Goal: Transaction & Acquisition: Purchase product/service

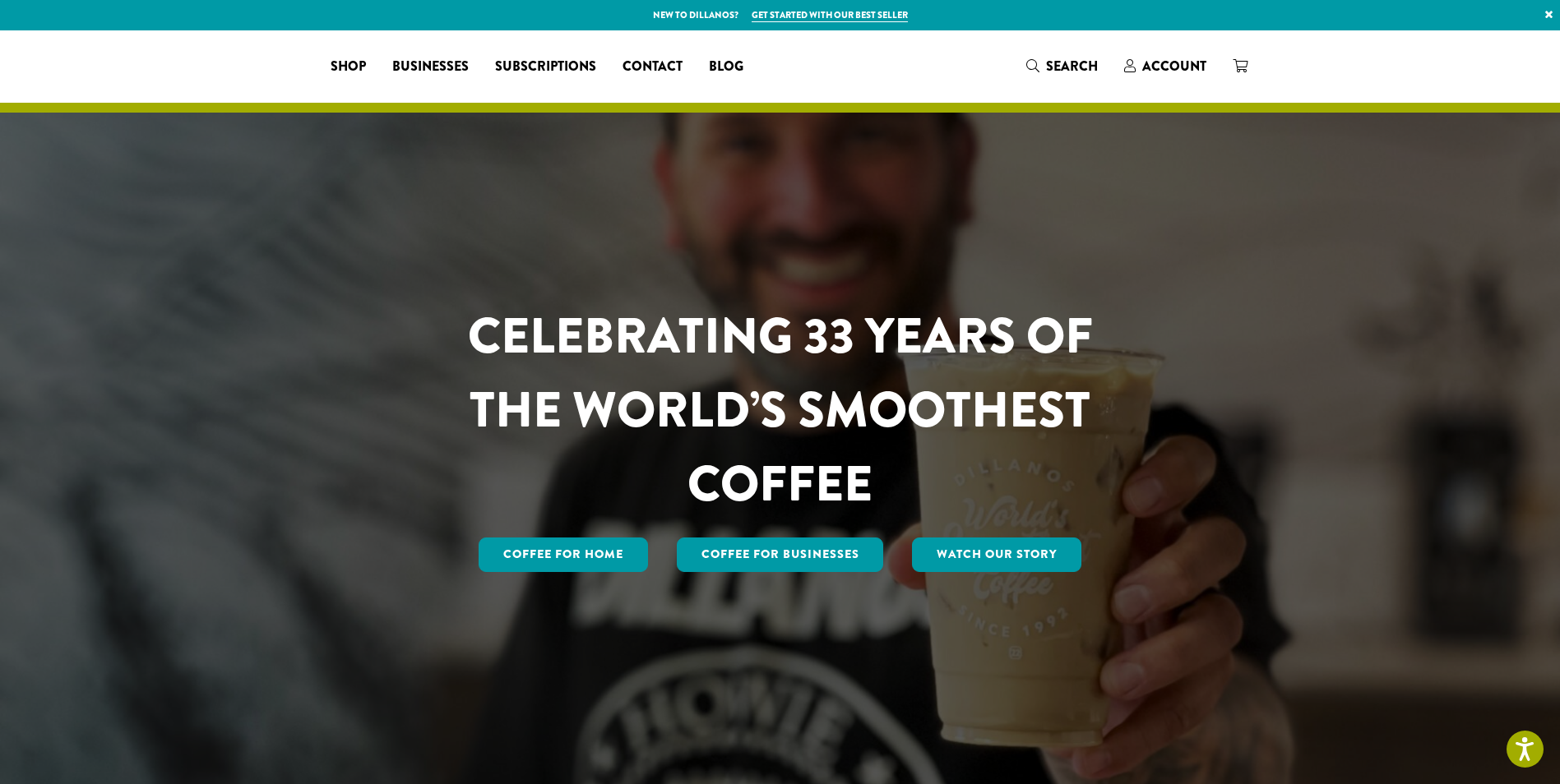
drag, startPoint x: 0, startPoint y: 0, endPoint x: 1206, endPoint y: 129, distance: 1212.9
click at [1162, 62] on span "Account" at bounding box center [1174, 66] width 64 height 19
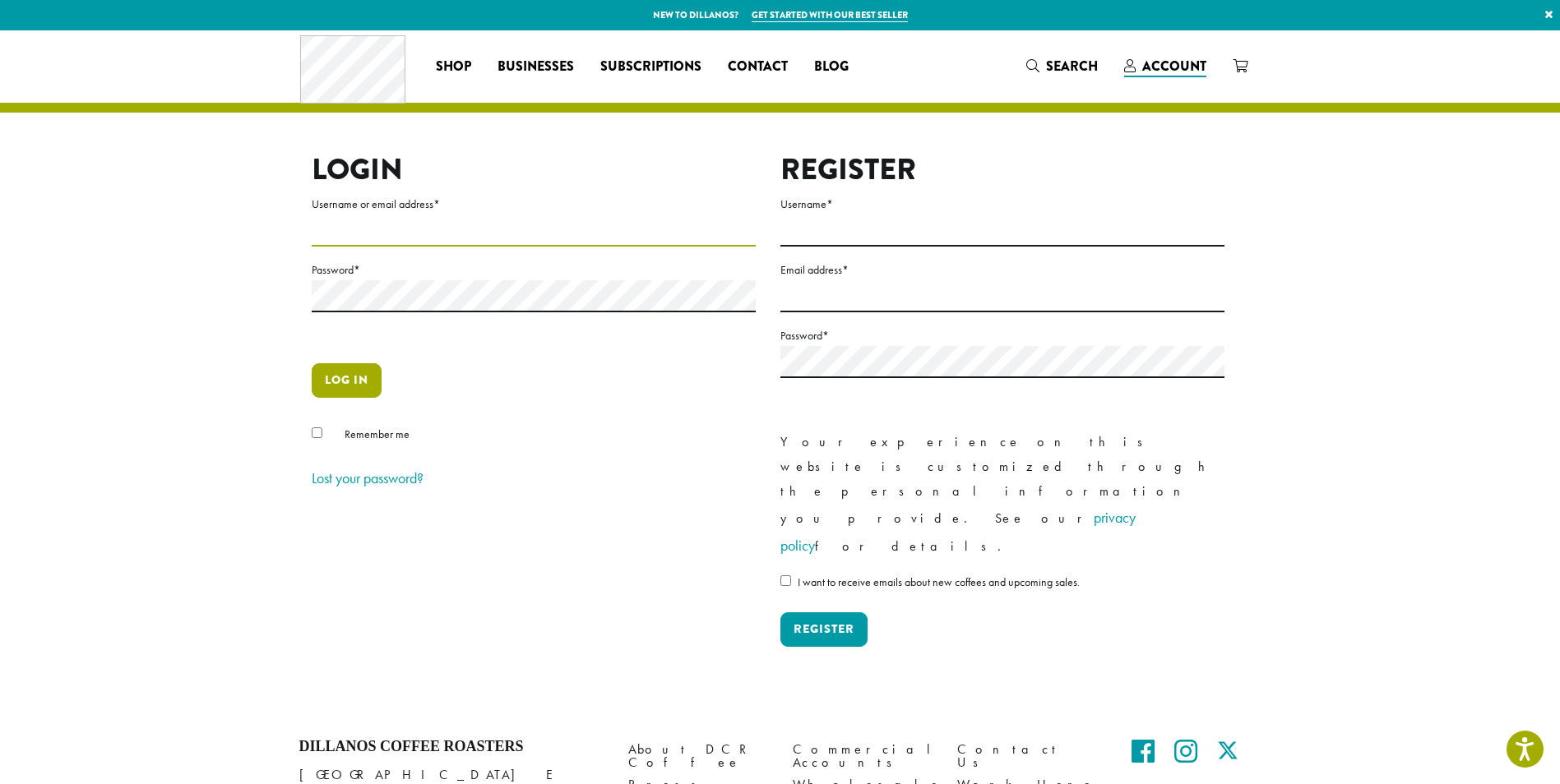
type input "**********"
click at [341, 379] on button "Log in" at bounding box center [346, 381] width 70 height 35
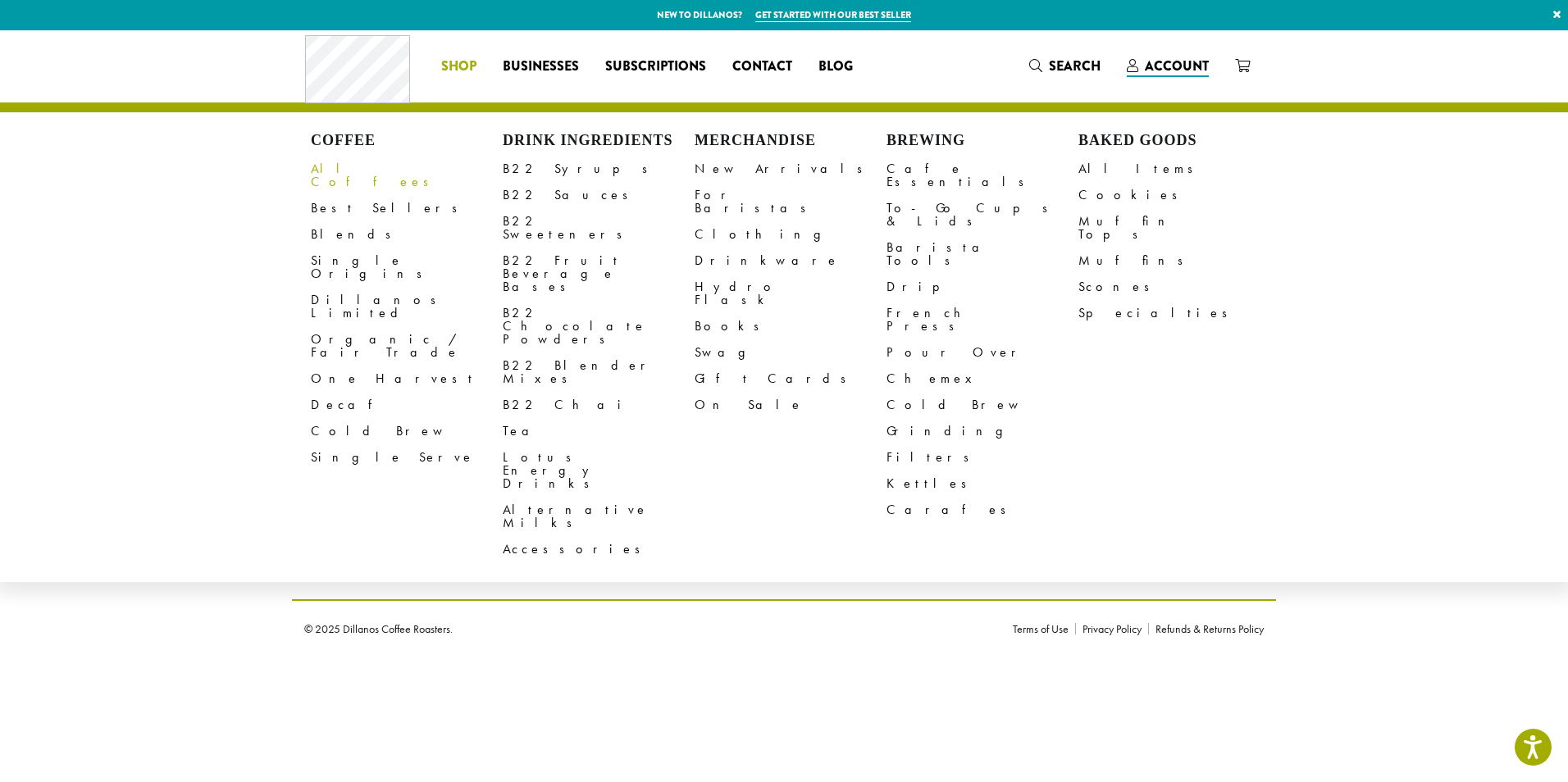
click at [344, 171] on link "All Coffees" at bounding box center [407, 175] width 192 height 39
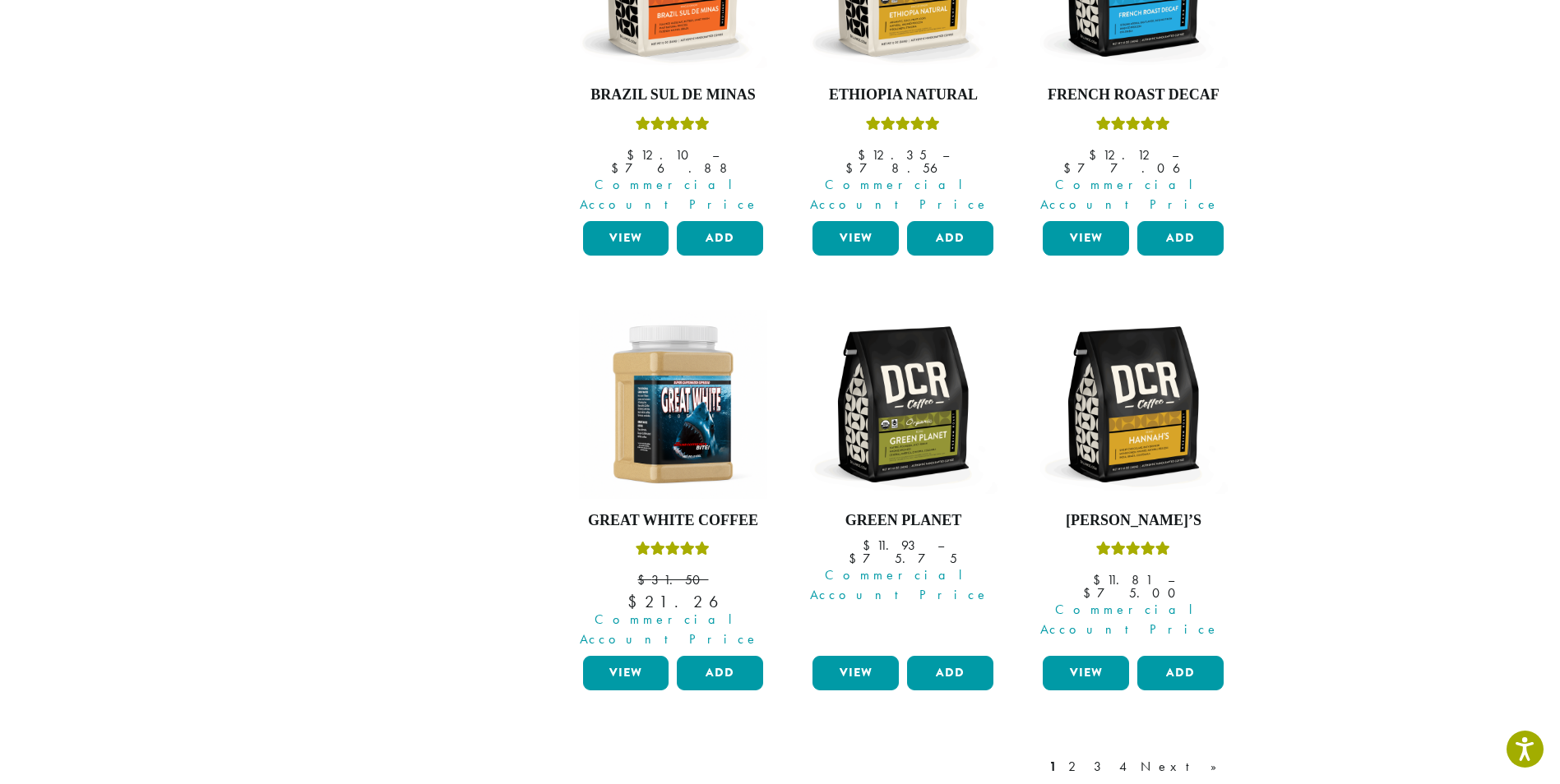
scroll to position [1316, 0]
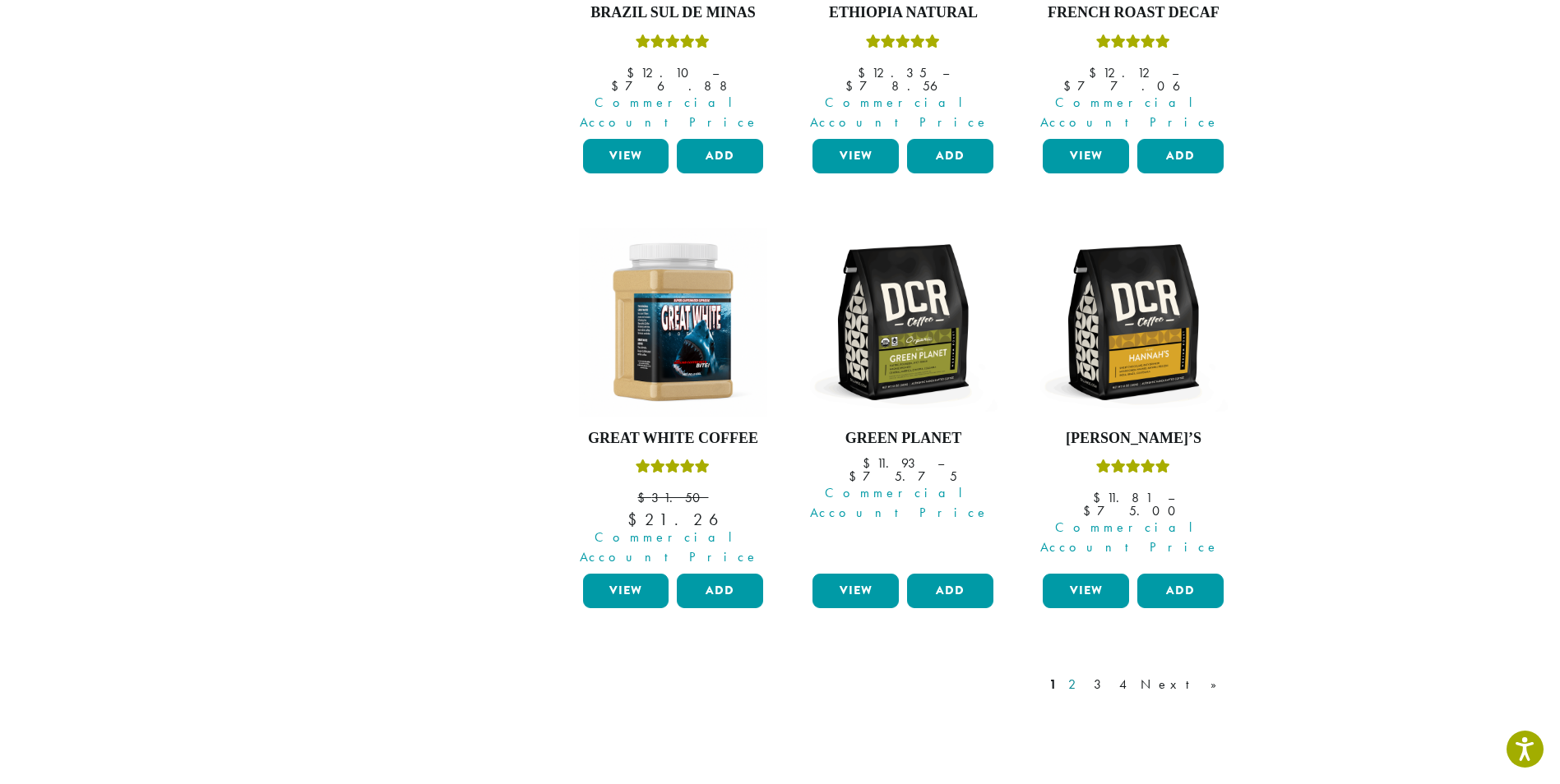
click at [1085, 675] on link "2" at bounding box center [1075, 684] width 20 height 19
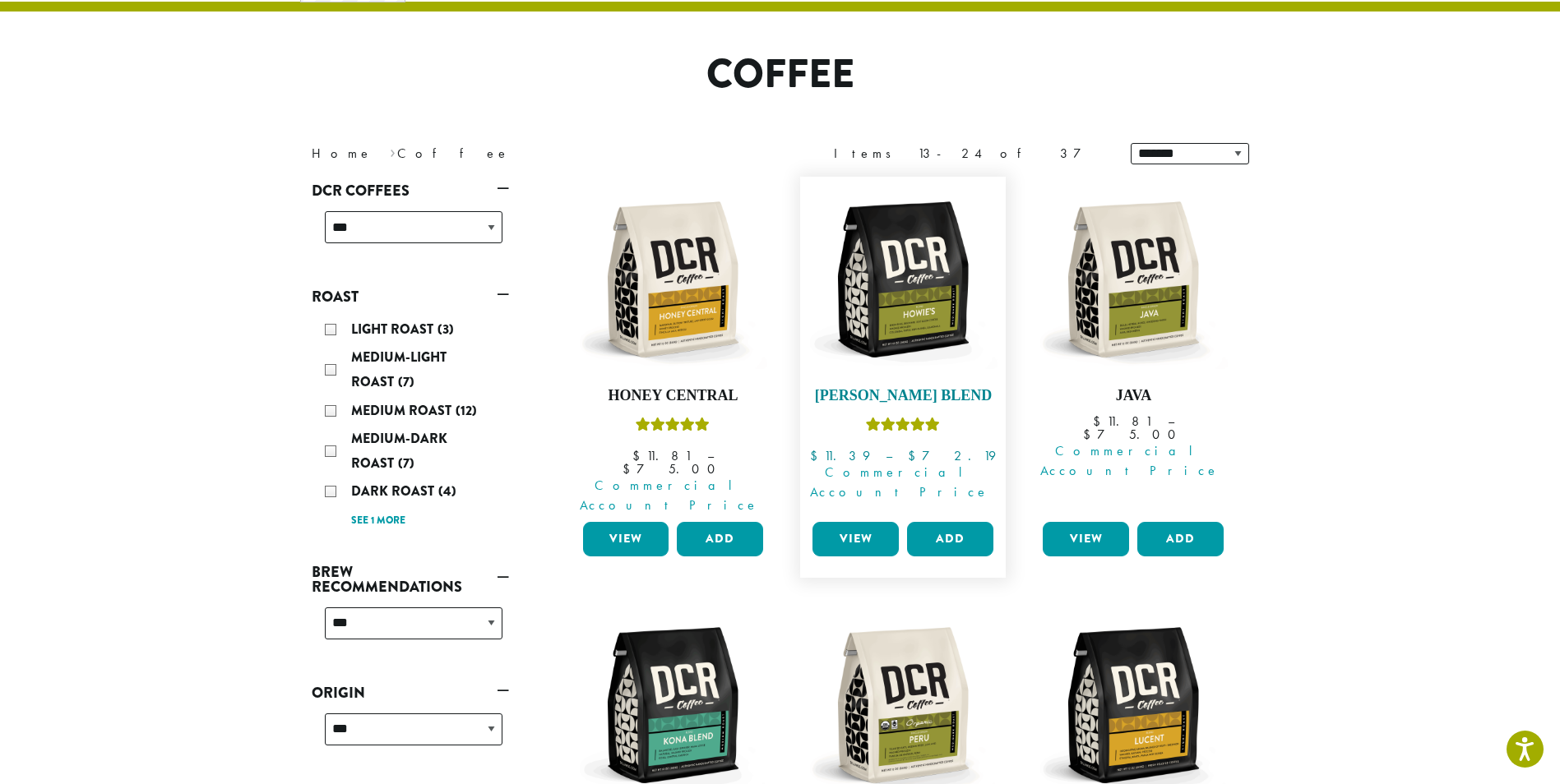
scroll to position [265, 0]
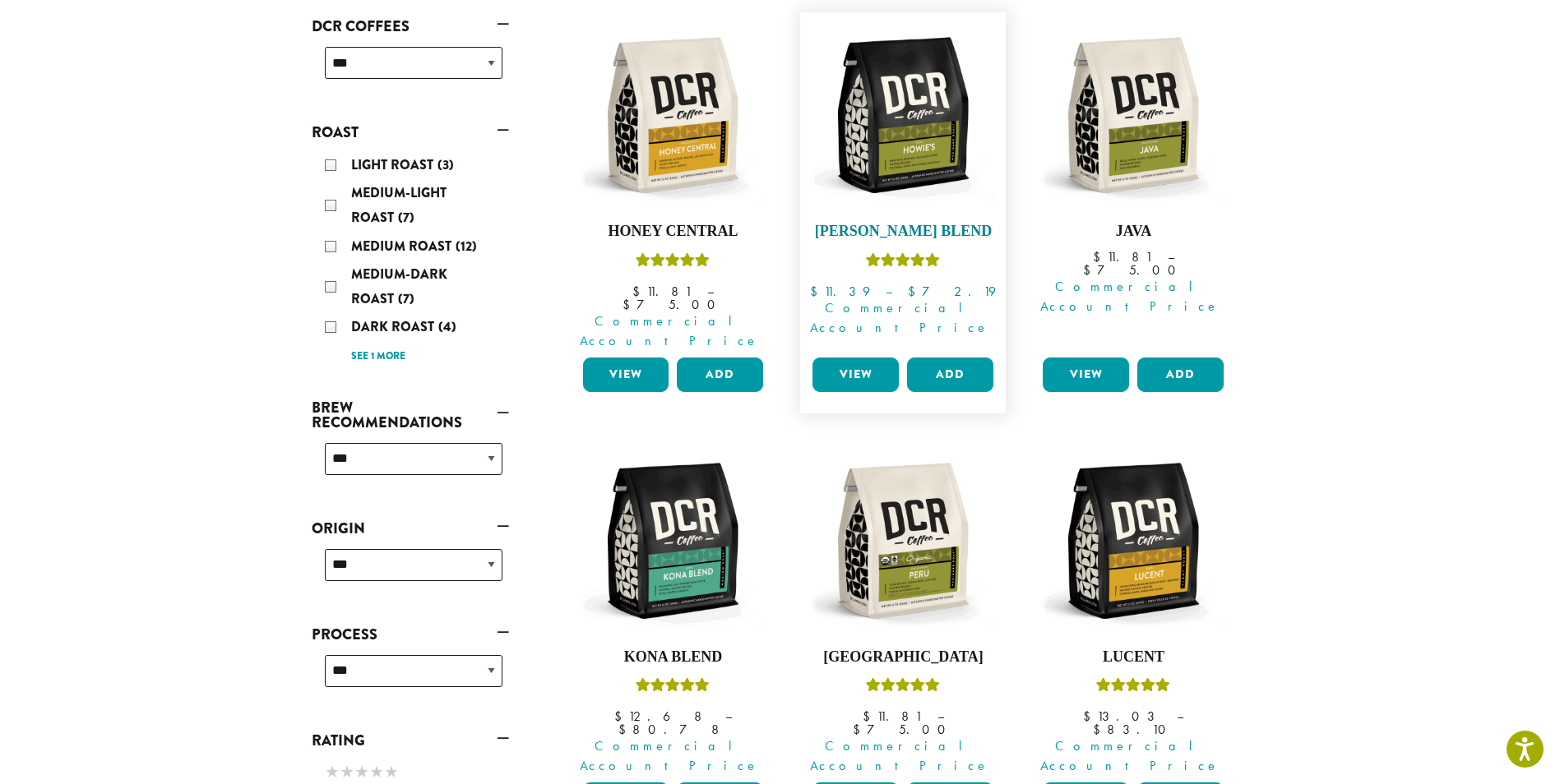
click at [904, 132] on img at bounding box center [903, 115] width 189 height 189
click at [912, 113] on img at bounding box center [903, 115] width 189 height 189
click at [864, 358] on link "View" at bounding box center [856, 375] width 86 height 35
click at [859, 358] on link "View" at bounding box center [856, 375] width 86 height 35
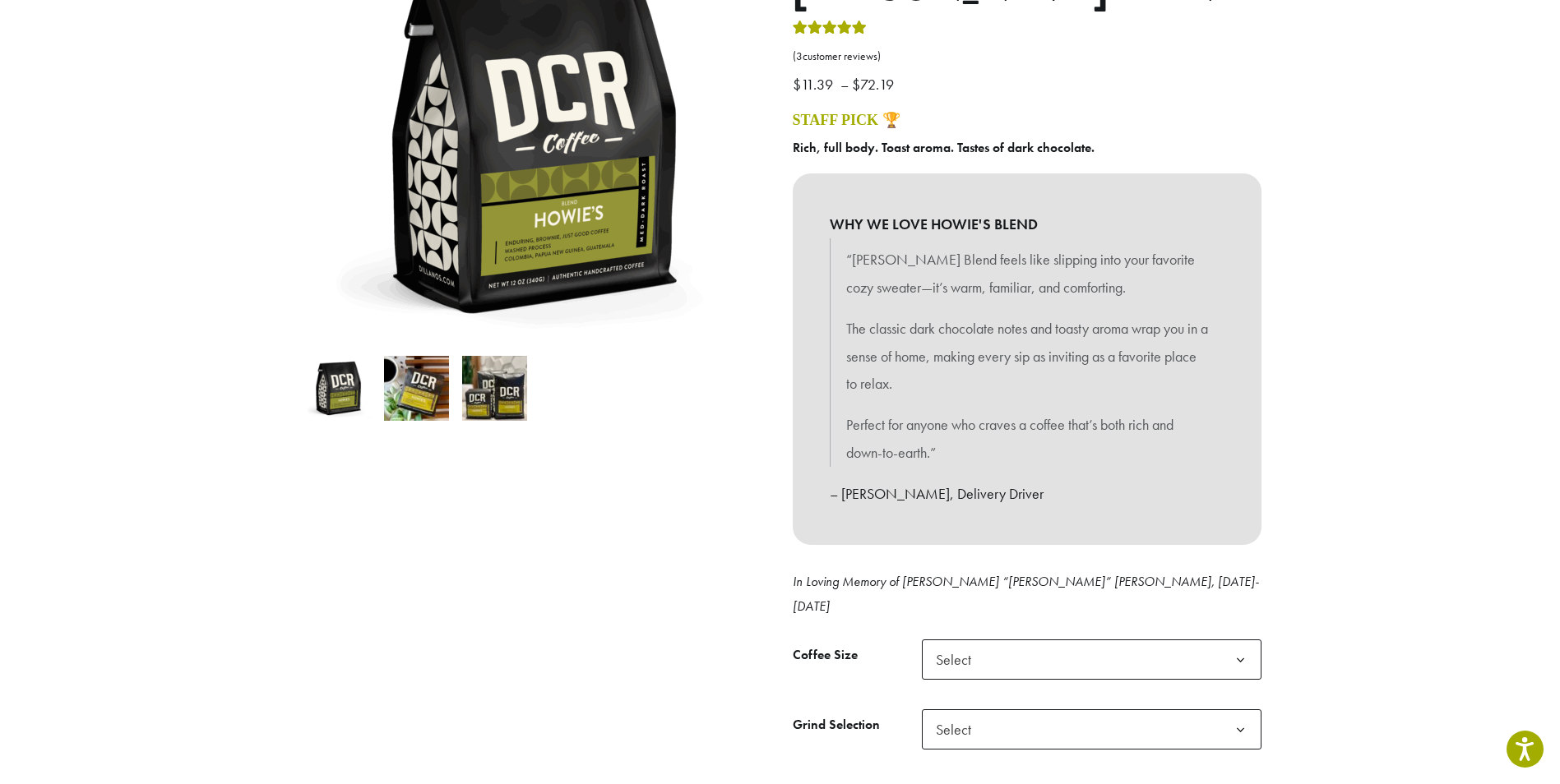
scroll to position [576, 0]
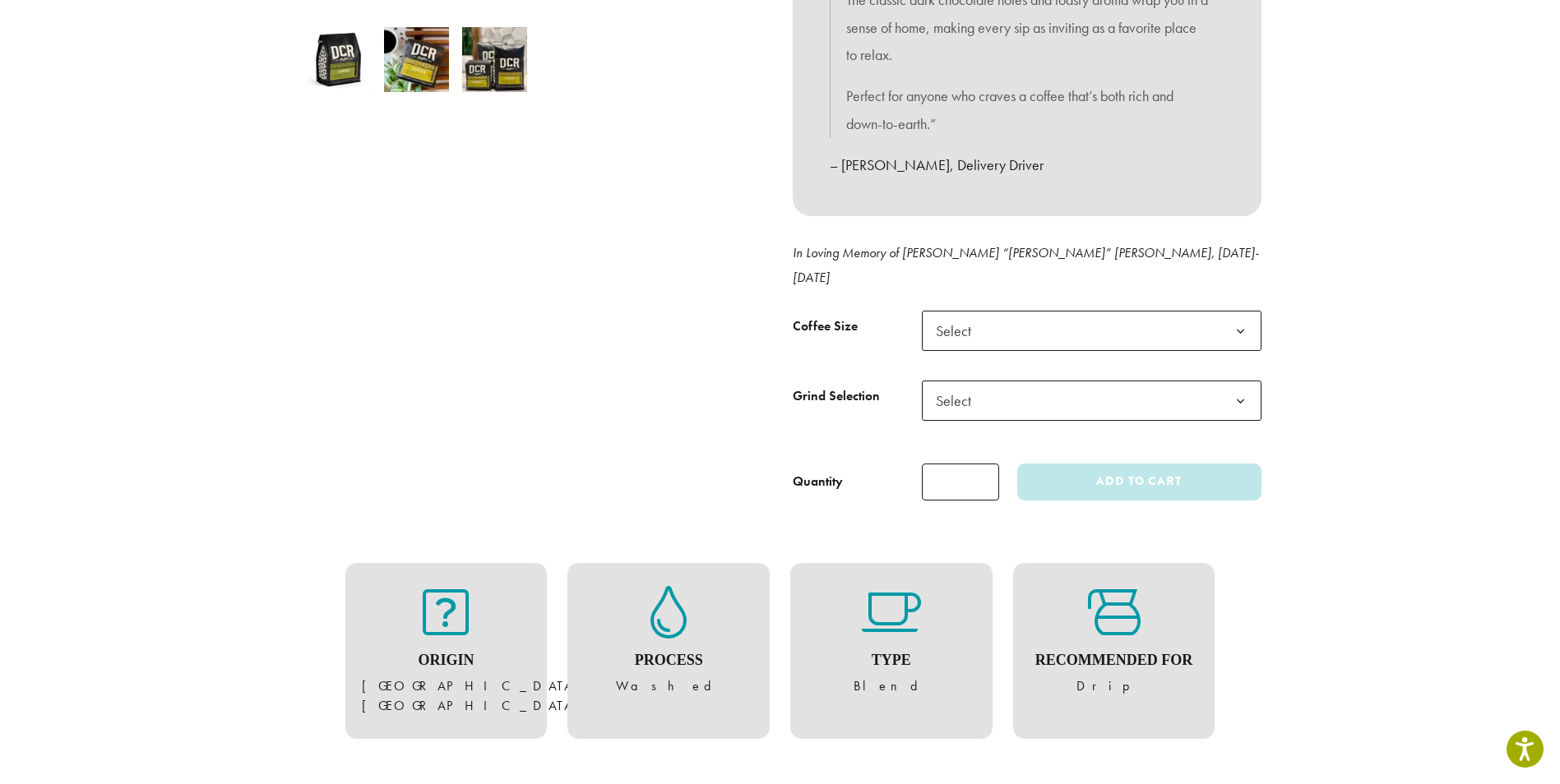
click at [1242, 382] on b at bounding box center [1240, 402] width 40 height 40
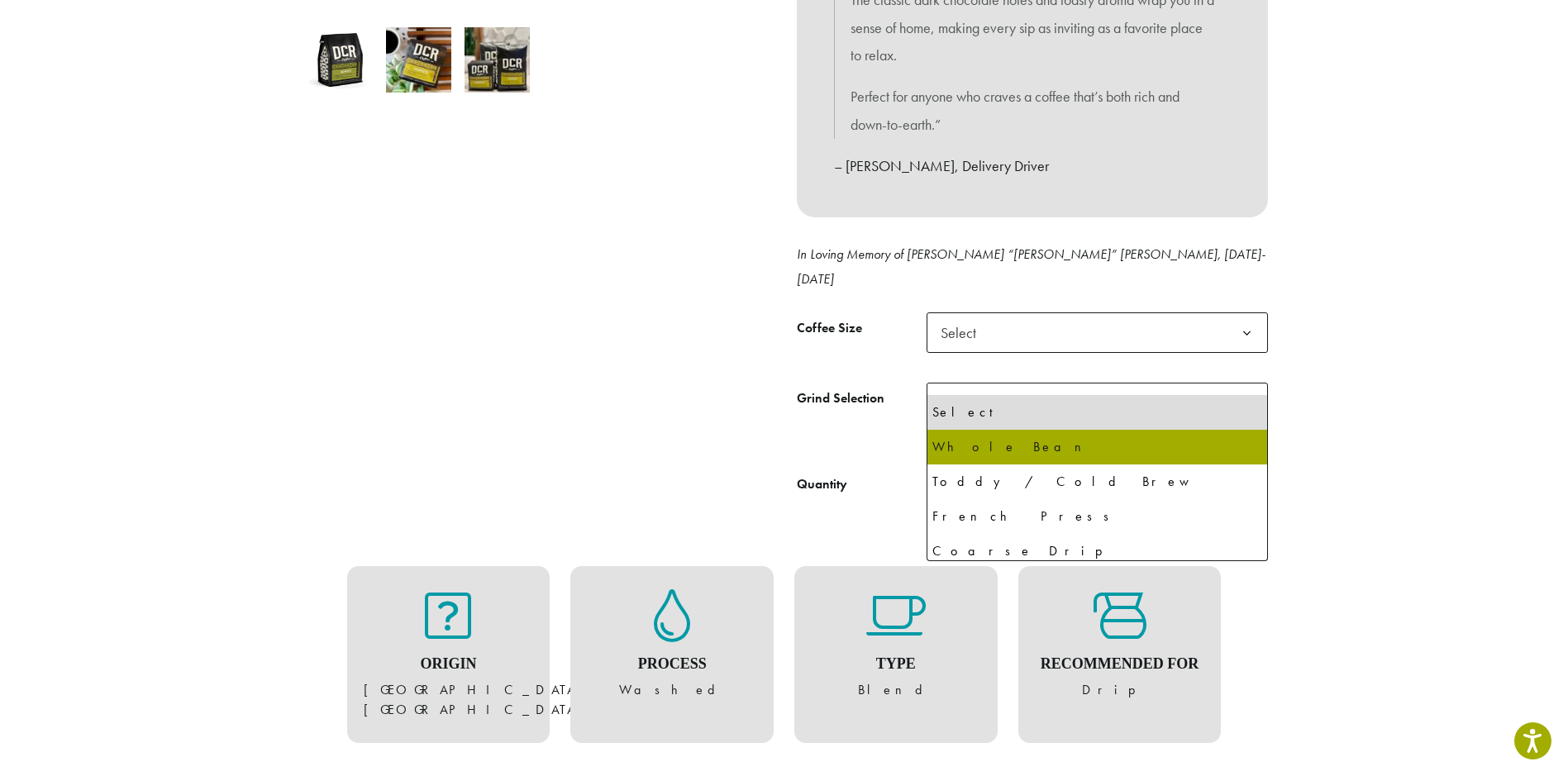
select select "**********"
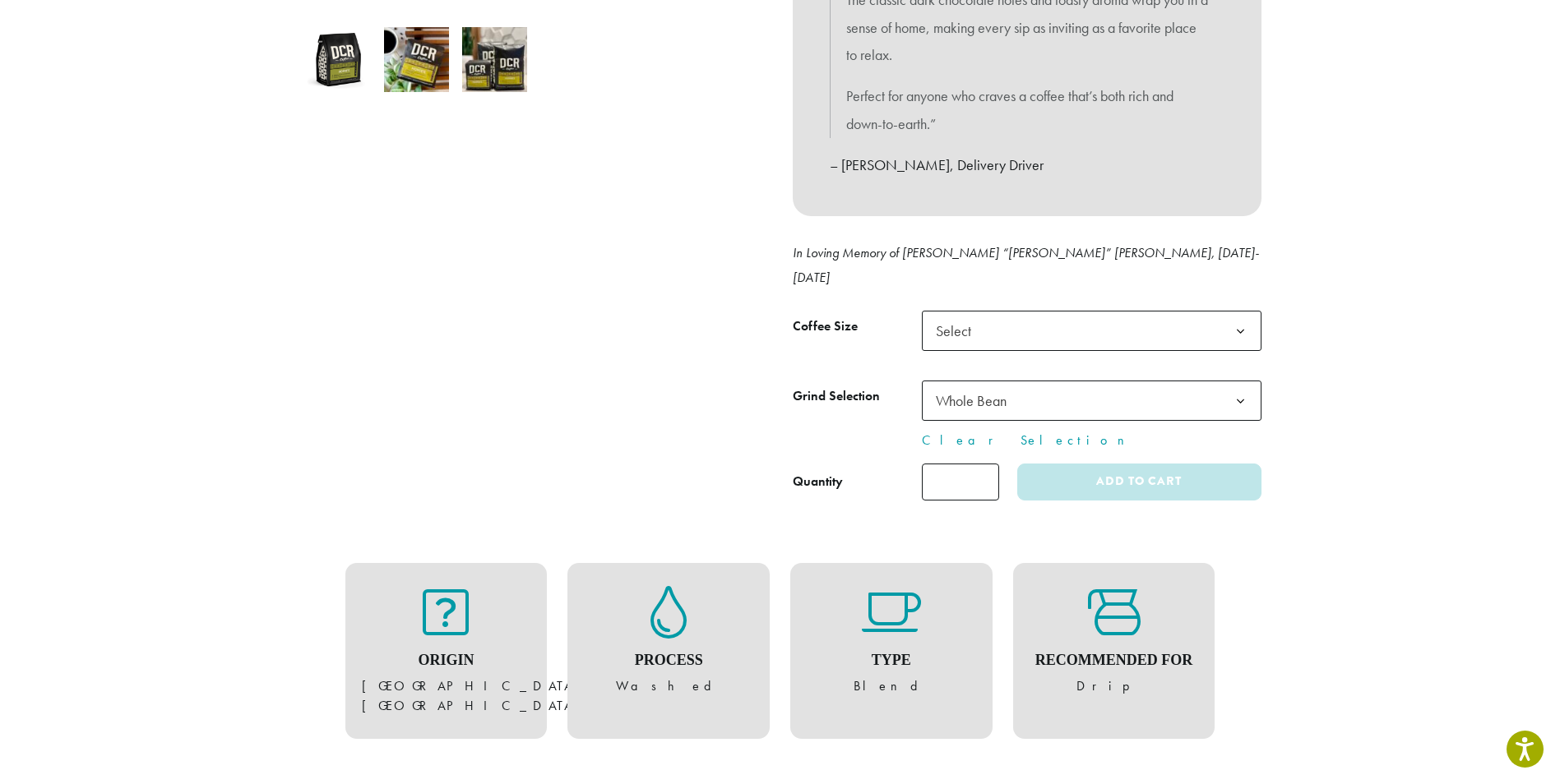
click at [1240, 311] on b at bounding box center [1240, 331] width 40 height 40
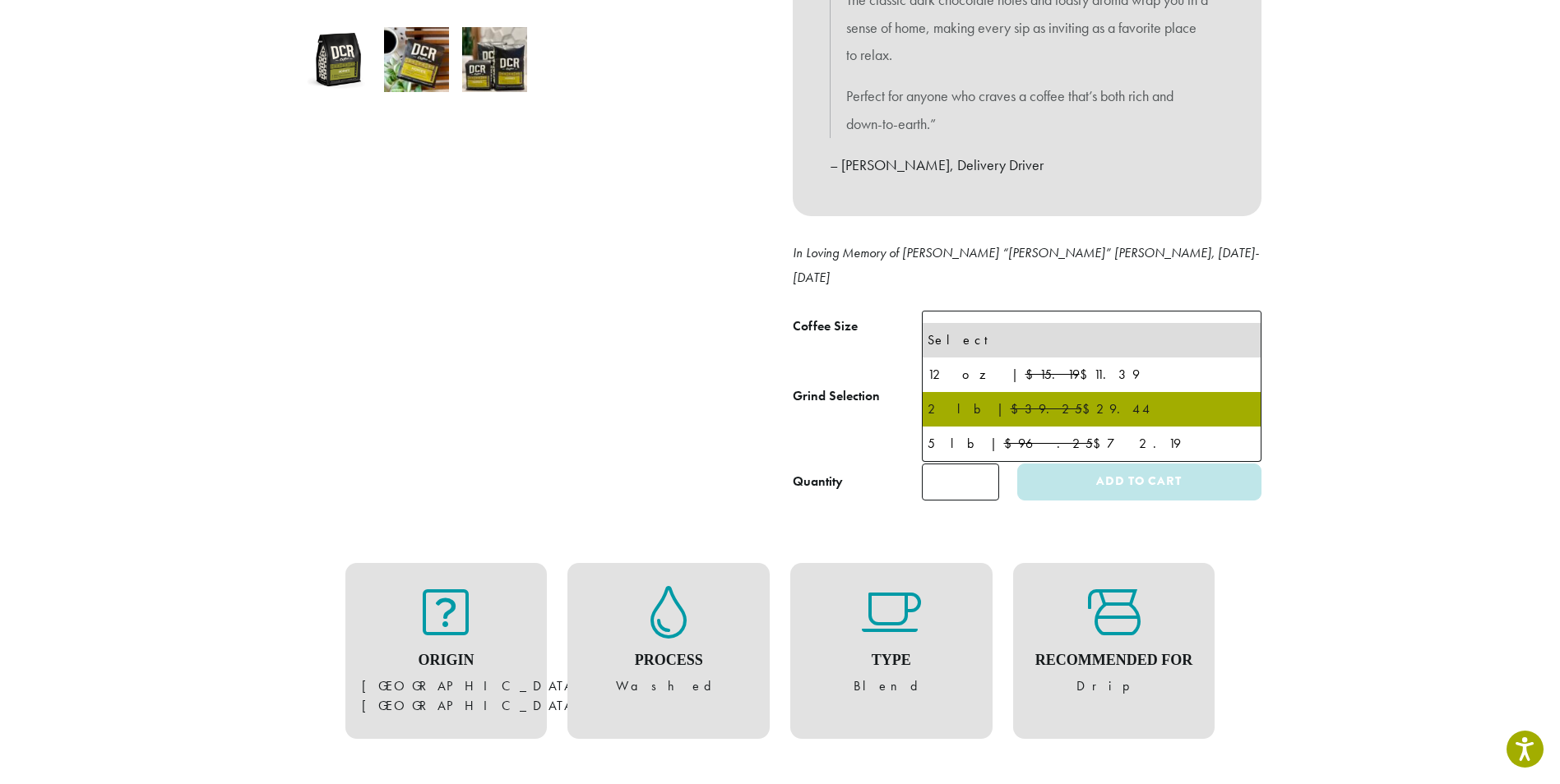
select select "**********"
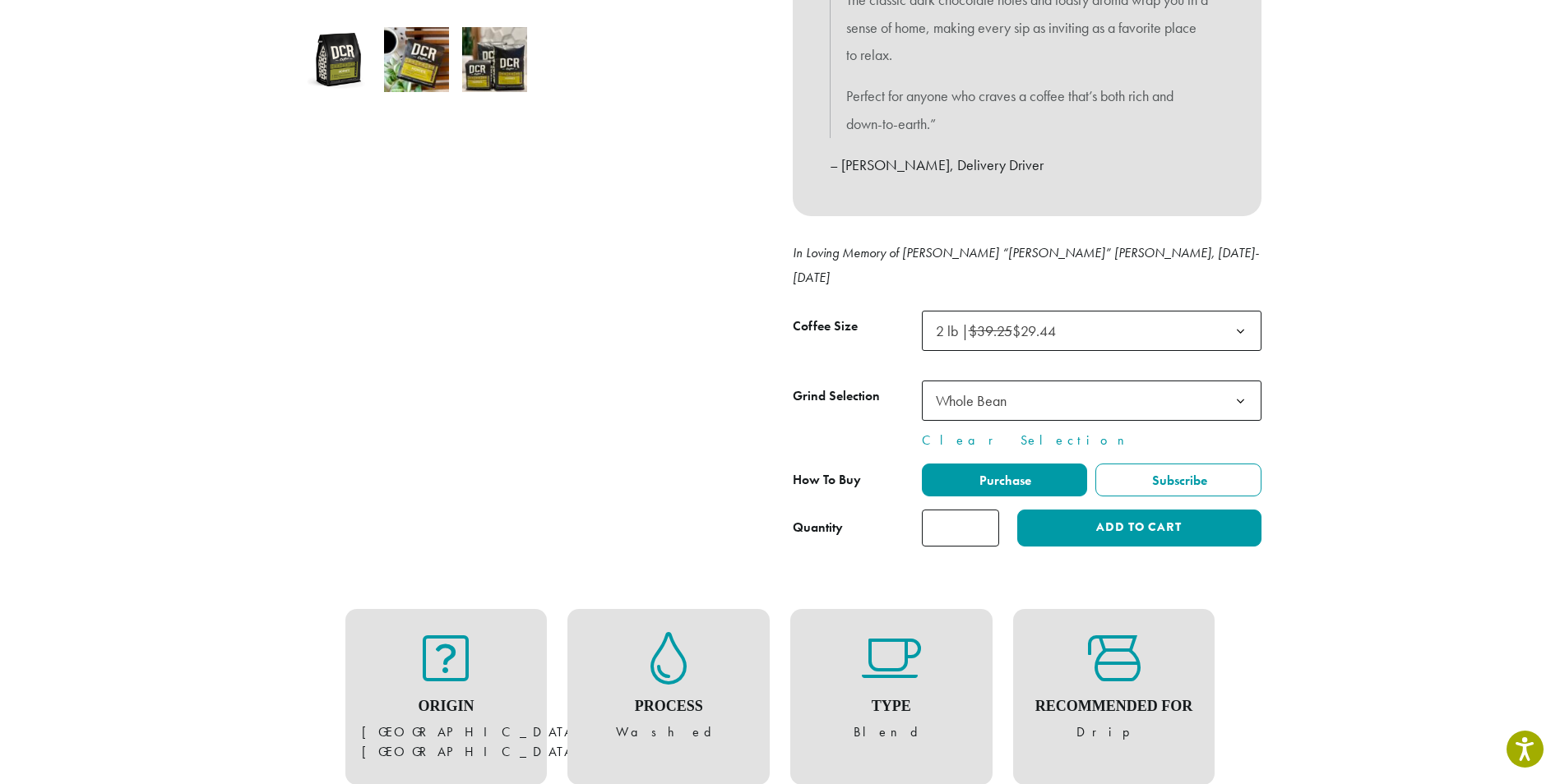
click at [969, 510] on input "*" at bounding box center [960, 528] width 77 height 37
drag, startPoint x: 967, startPoint y: 505, endPoint x: 873, endPoint y: 523, distance: 95.7
click at [875, 525] on div "Medium-Dark Roast Howie’s Blend ( 3 customer reviews) $ 11.39 – $ 72.19 Price r…" at bounding box center [1027, 84] width 493 height 950
type input "*"
click at [1158, 510] on button "Add to cart" at bounding box center [1139, 528] width 243 height 37
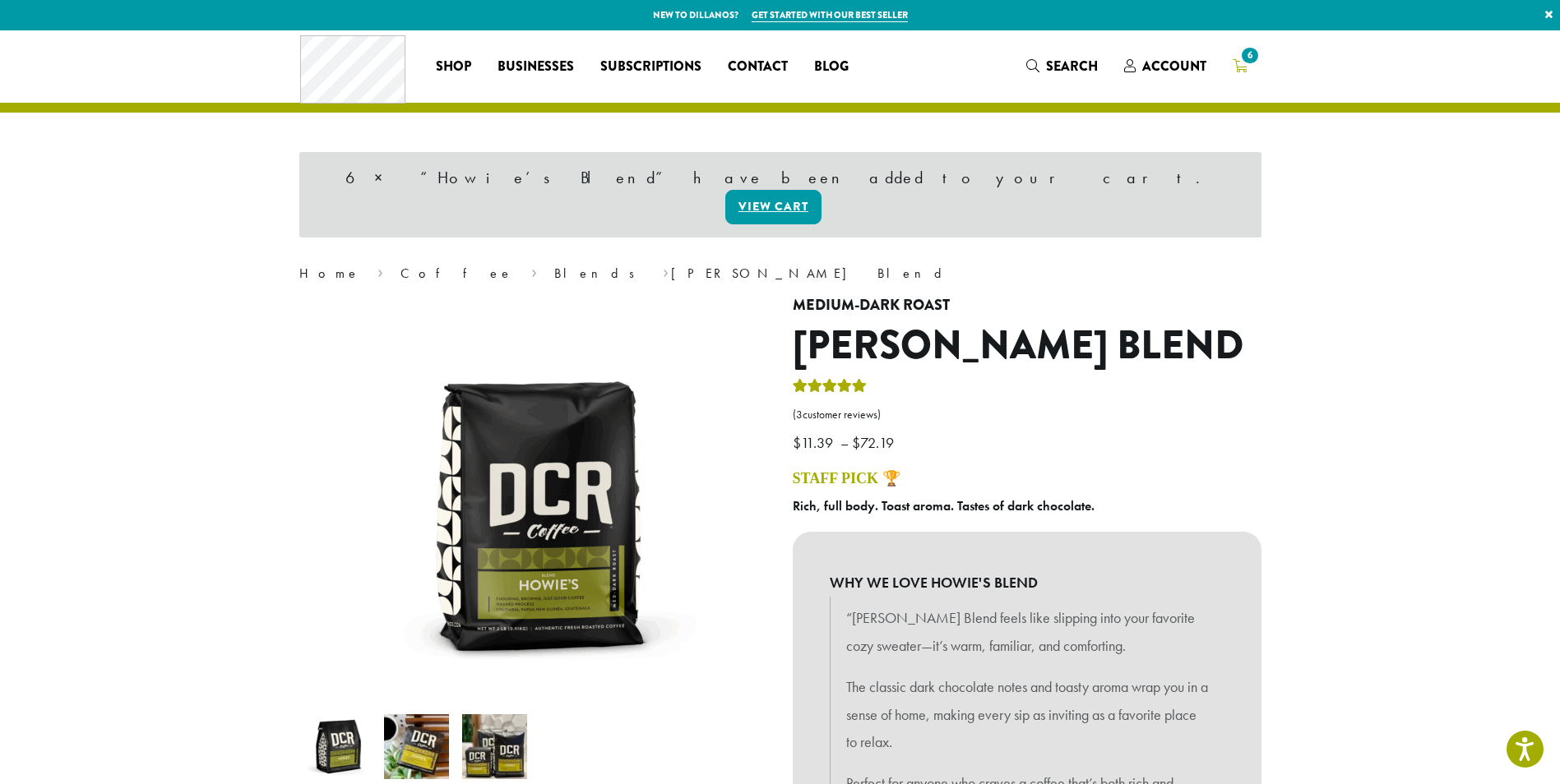
click at [1244, 68] on icon "6" at bounding box center [1240, 65] width 15 height 13
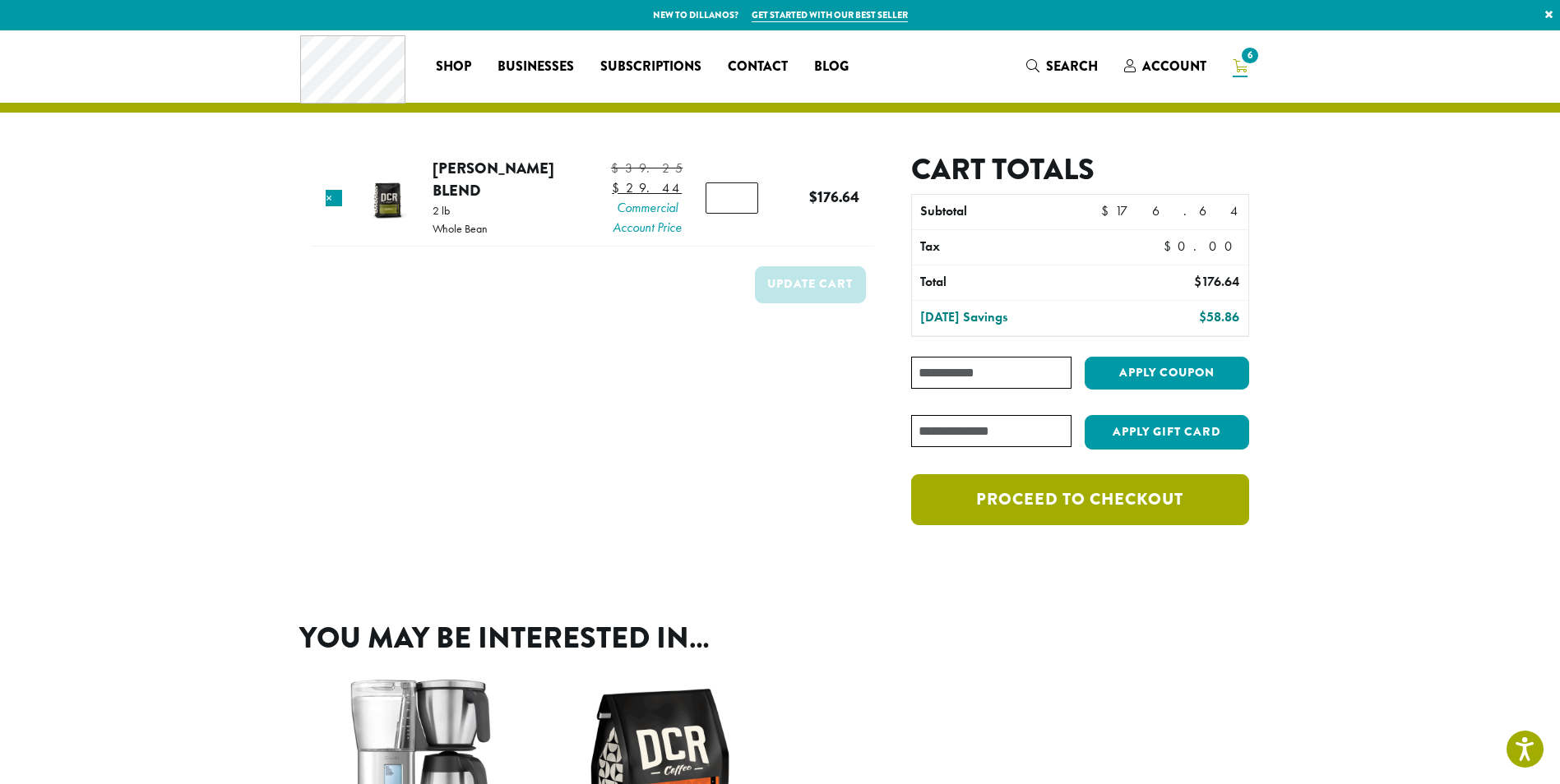
click at [1119, 497] on link "Proceed to checkout" at bounding box center [1079, 500] width 337 height 51
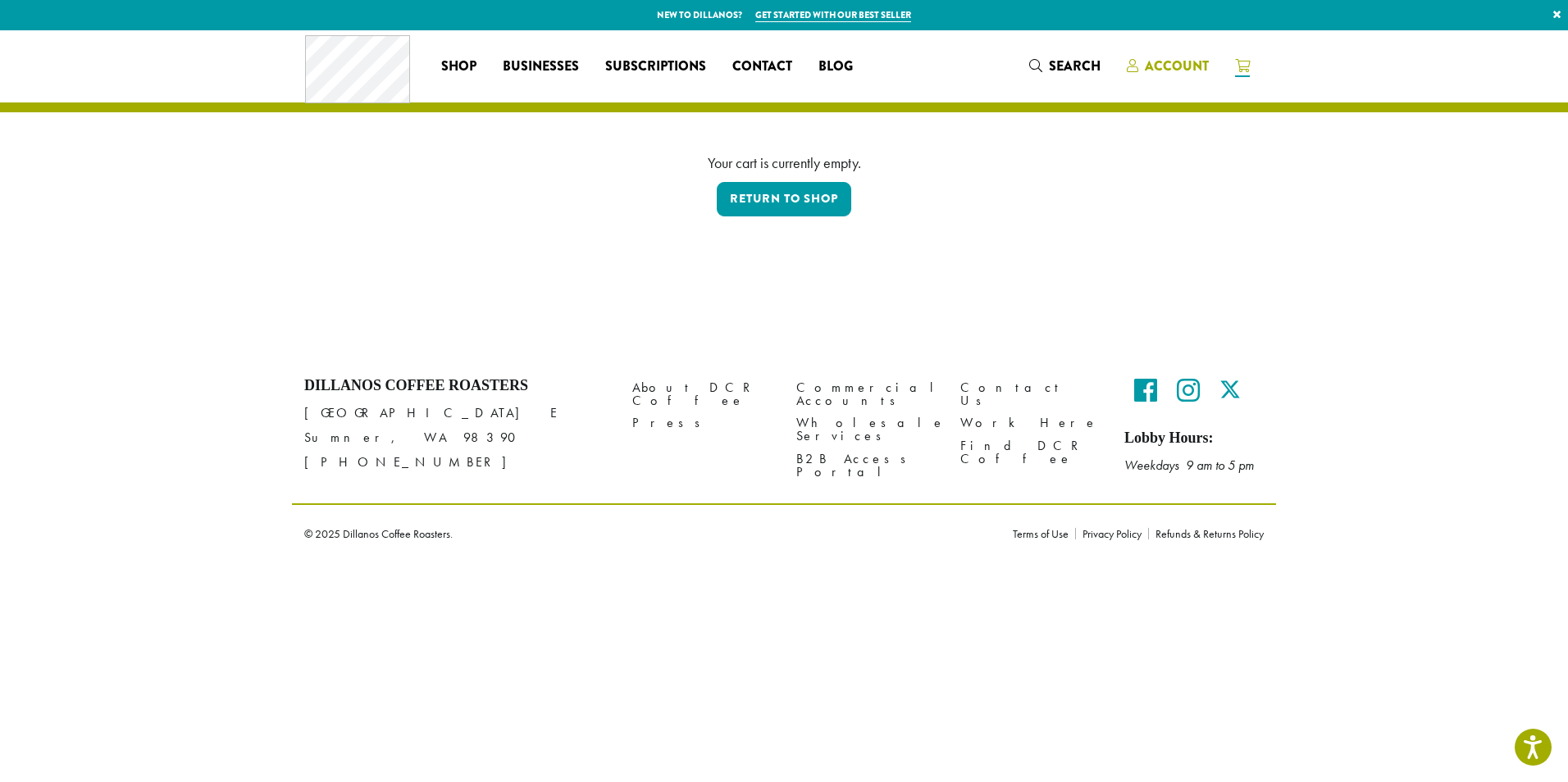
click at [1174, 65] on span "Account" at bounding box center [1177, 66] width 64 height 19
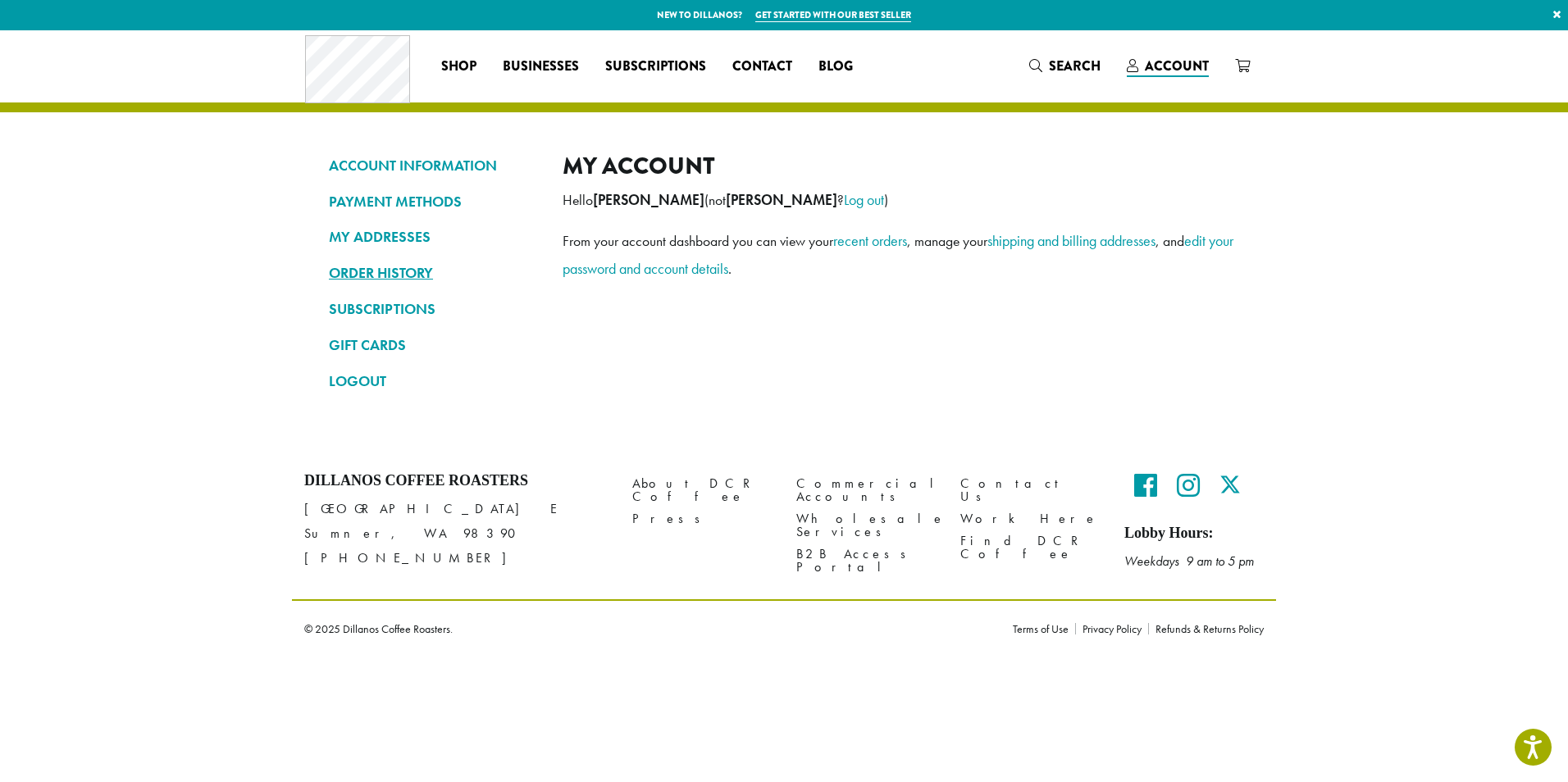
click at [395, 271] on link "ORDER HISTORY" at bounding box center [433, 273] width 209 height 27
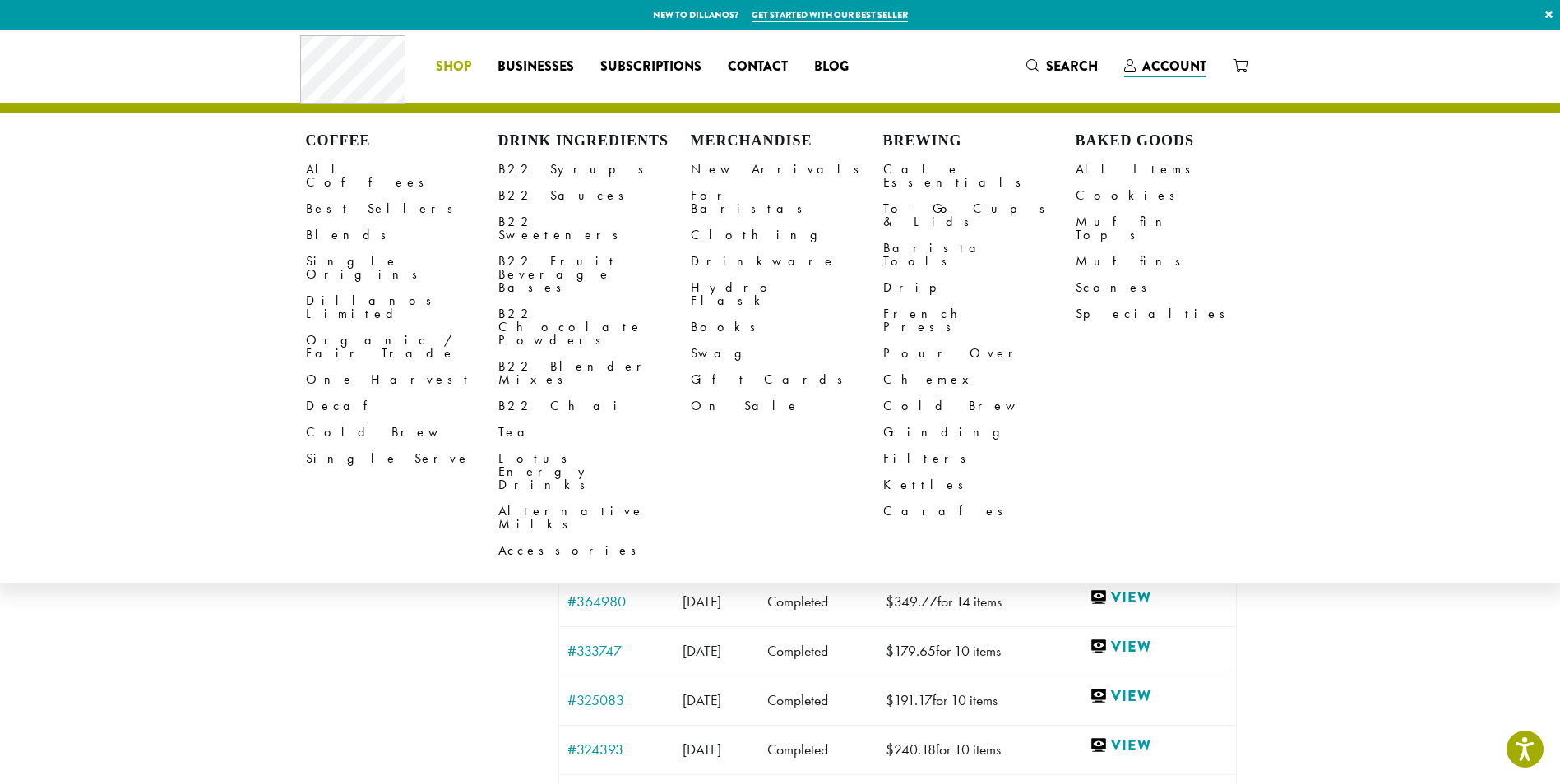
click at [446, 64] on span "Shop" at bounding box center [454, 67] width 36 height 20
click at [337, 167] on link "All Coffees" at bounding box center [402, 175] width 193 height 39
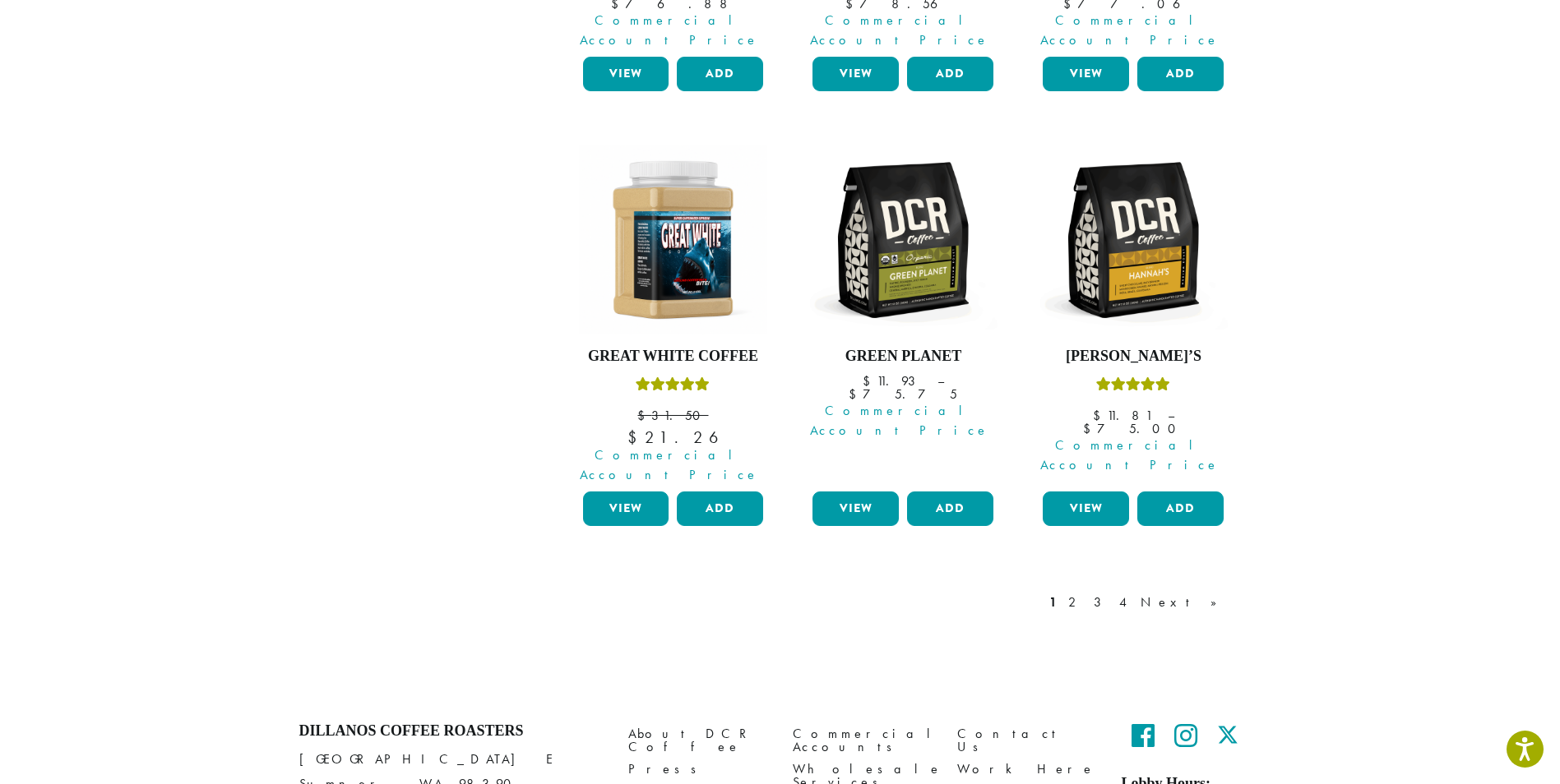
scroll to position [1429, 0]
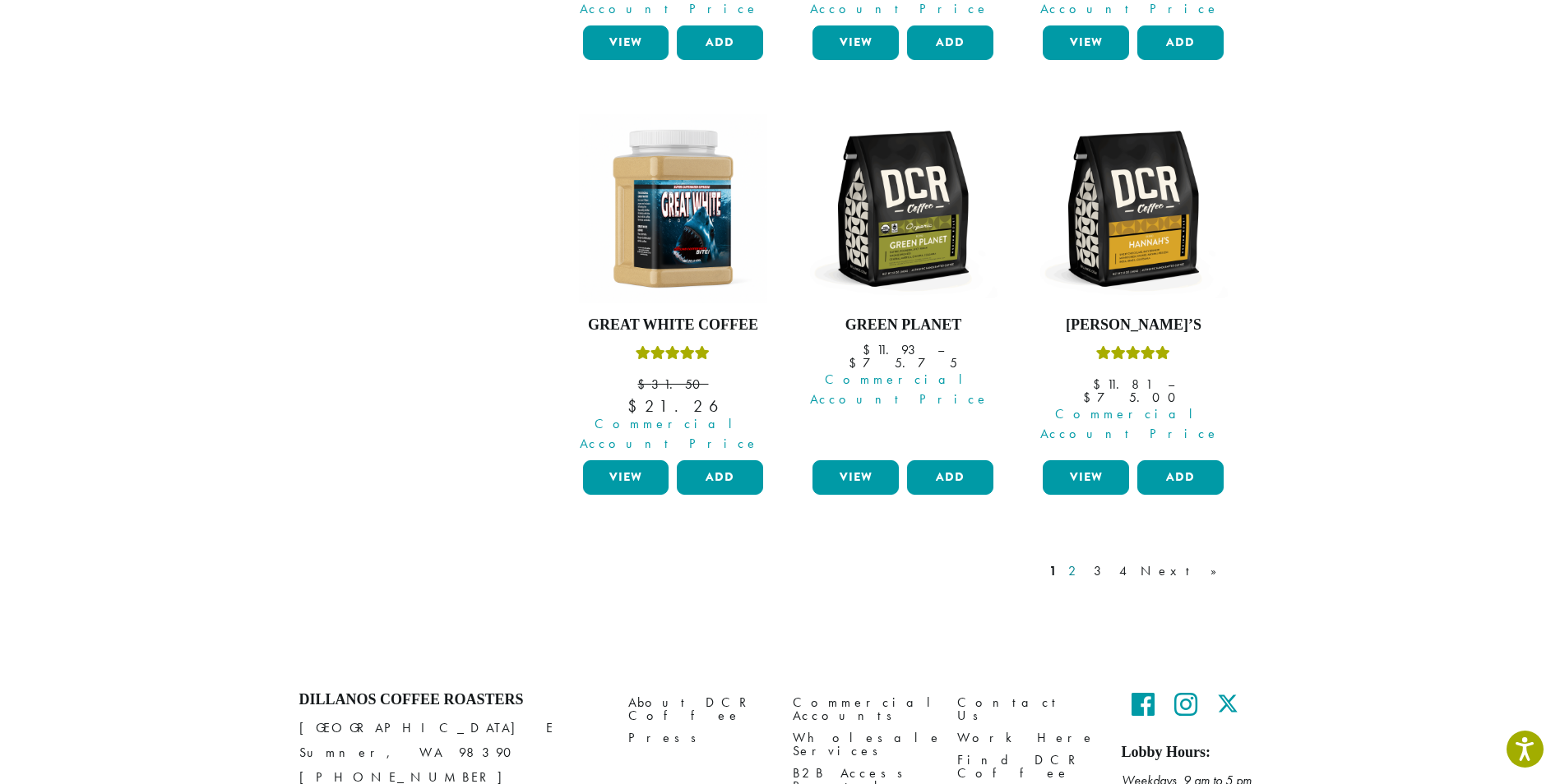
click at [1085, 562] on link "2" at bounding box center [1075, 571] width 20 height 19
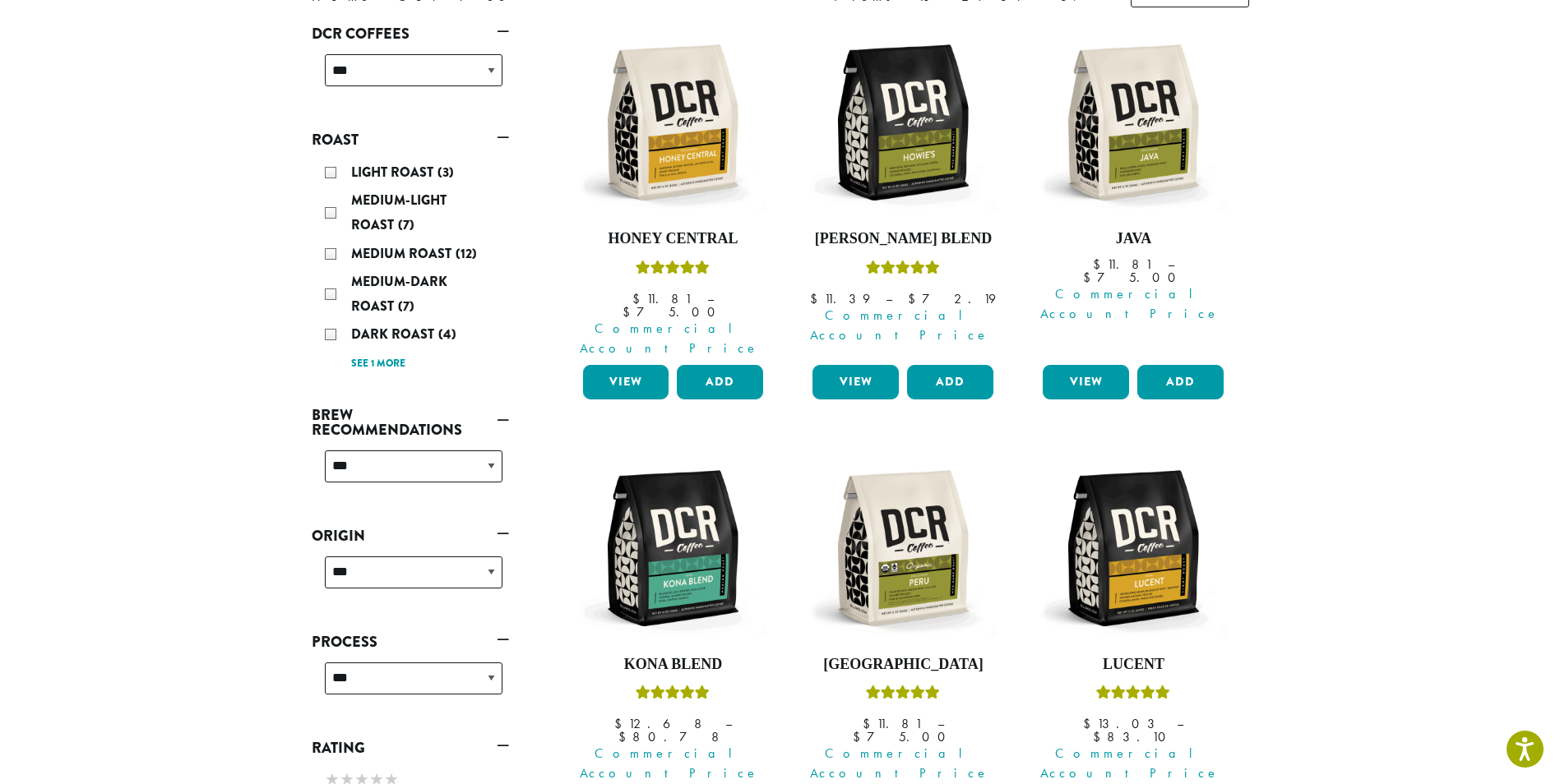
scroll to position [101, 0]
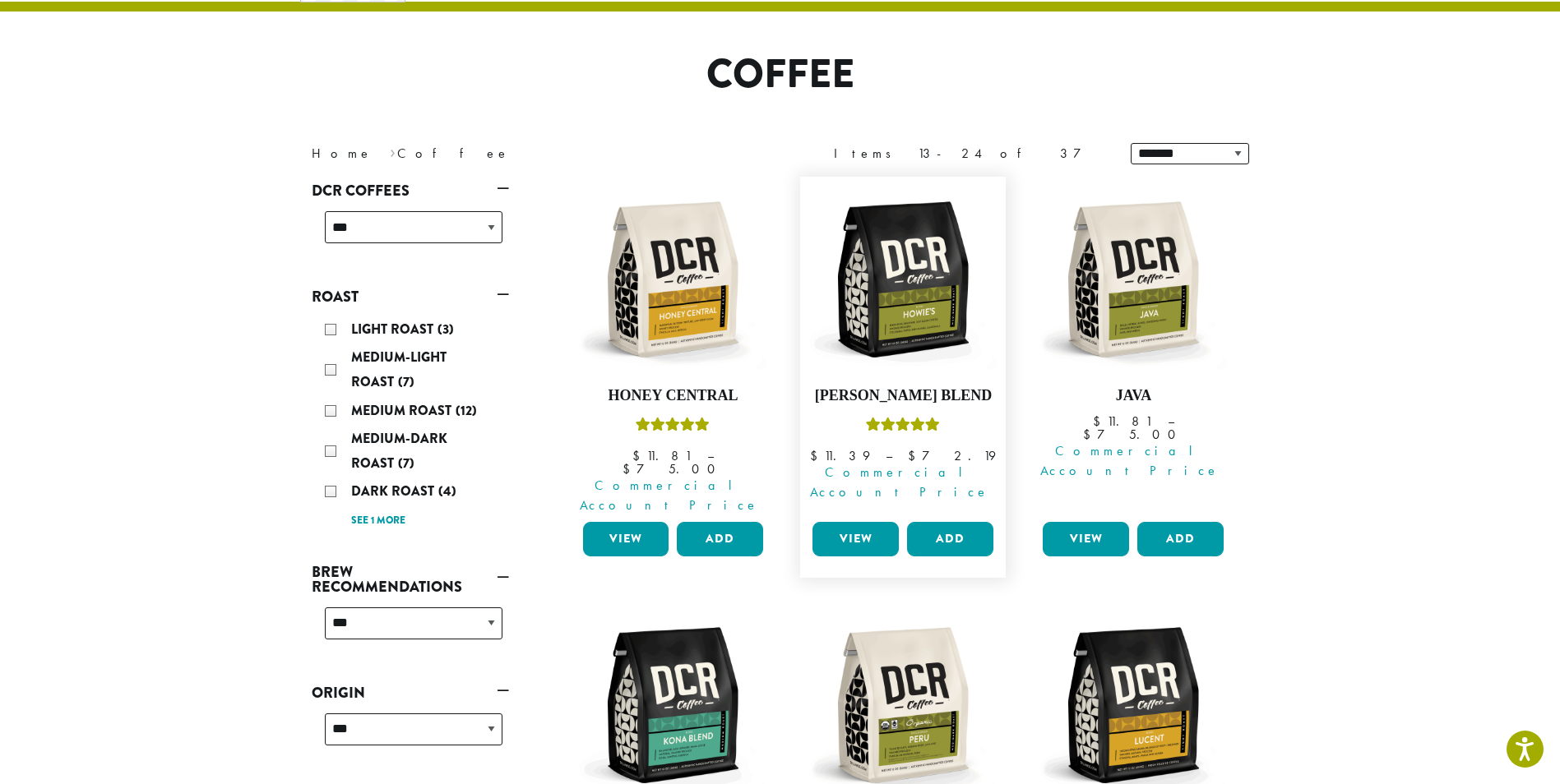
click at [873, 522] on link "View" at bounding box center [856, 540] width 86 height 35
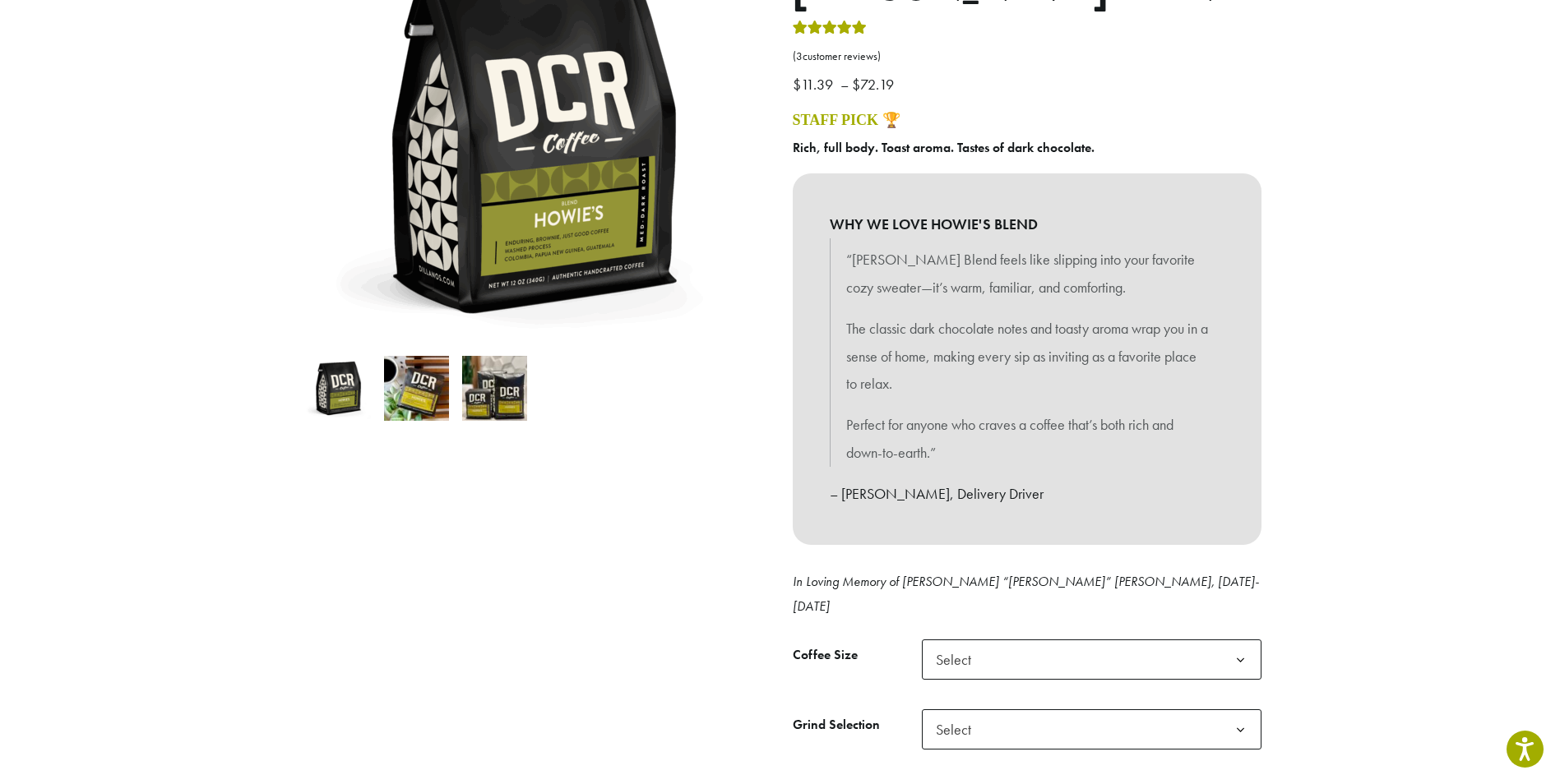
scroll to position [493, 0]
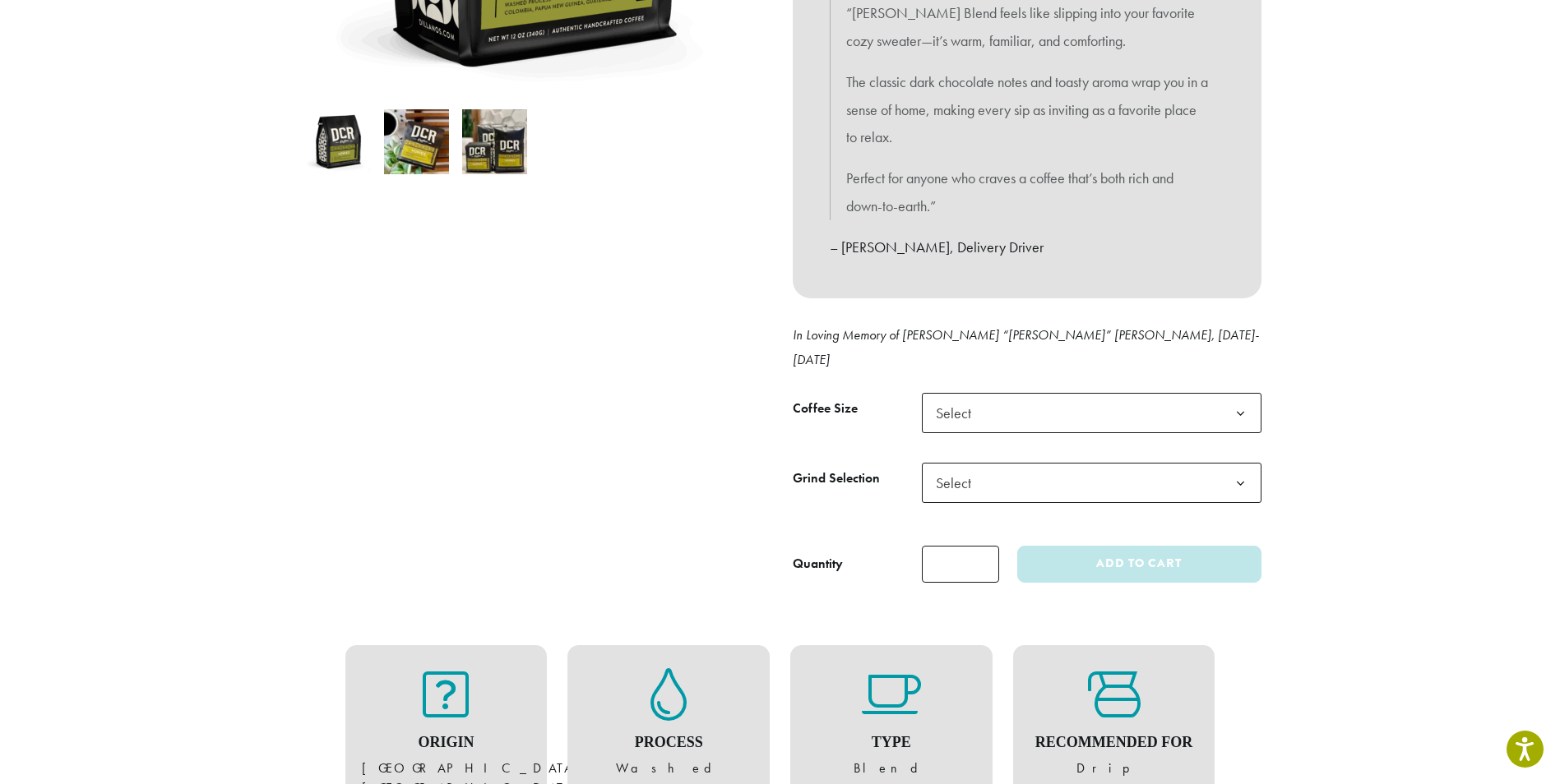
click at [1245, 394] on b at bounding box center [1240, 414] width 40 height 40
click at [1012, 463] on span "Select" at bounding box center [1092, 483] width 340 height 40
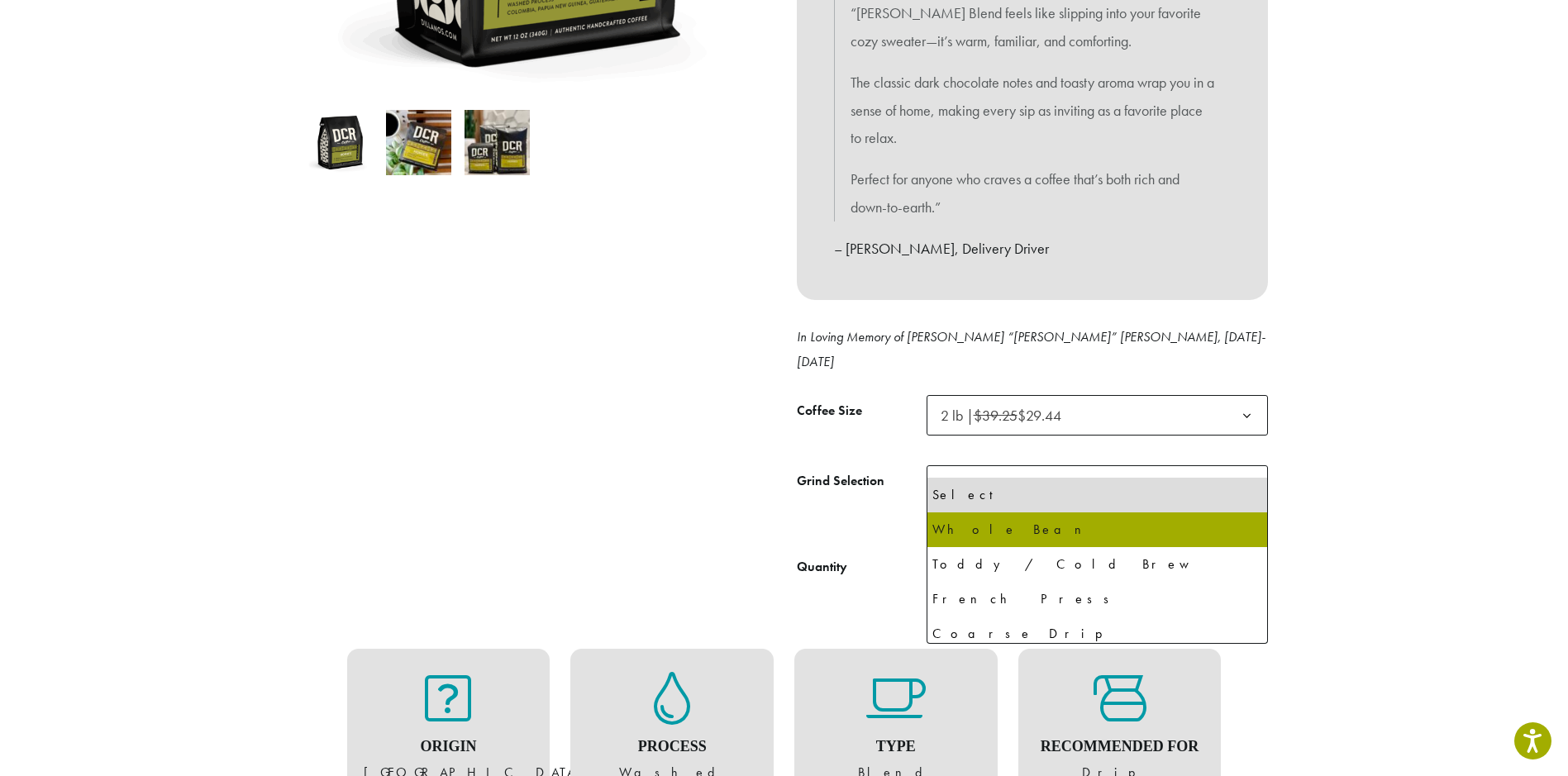
select select "**********"
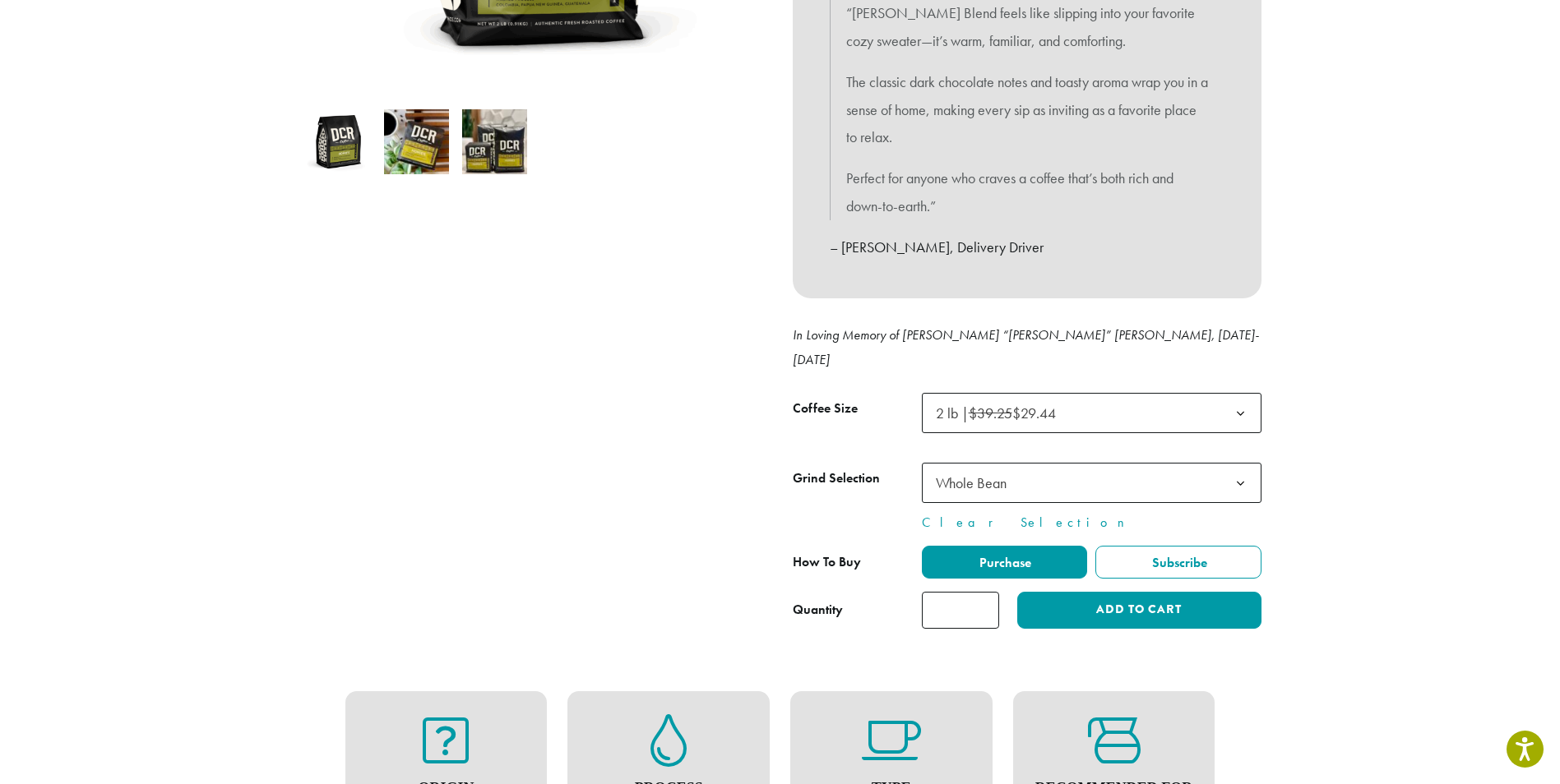
click at [983, 592] on input "*" at bounding box center [960, 610] width 77 height 37
type input "*"
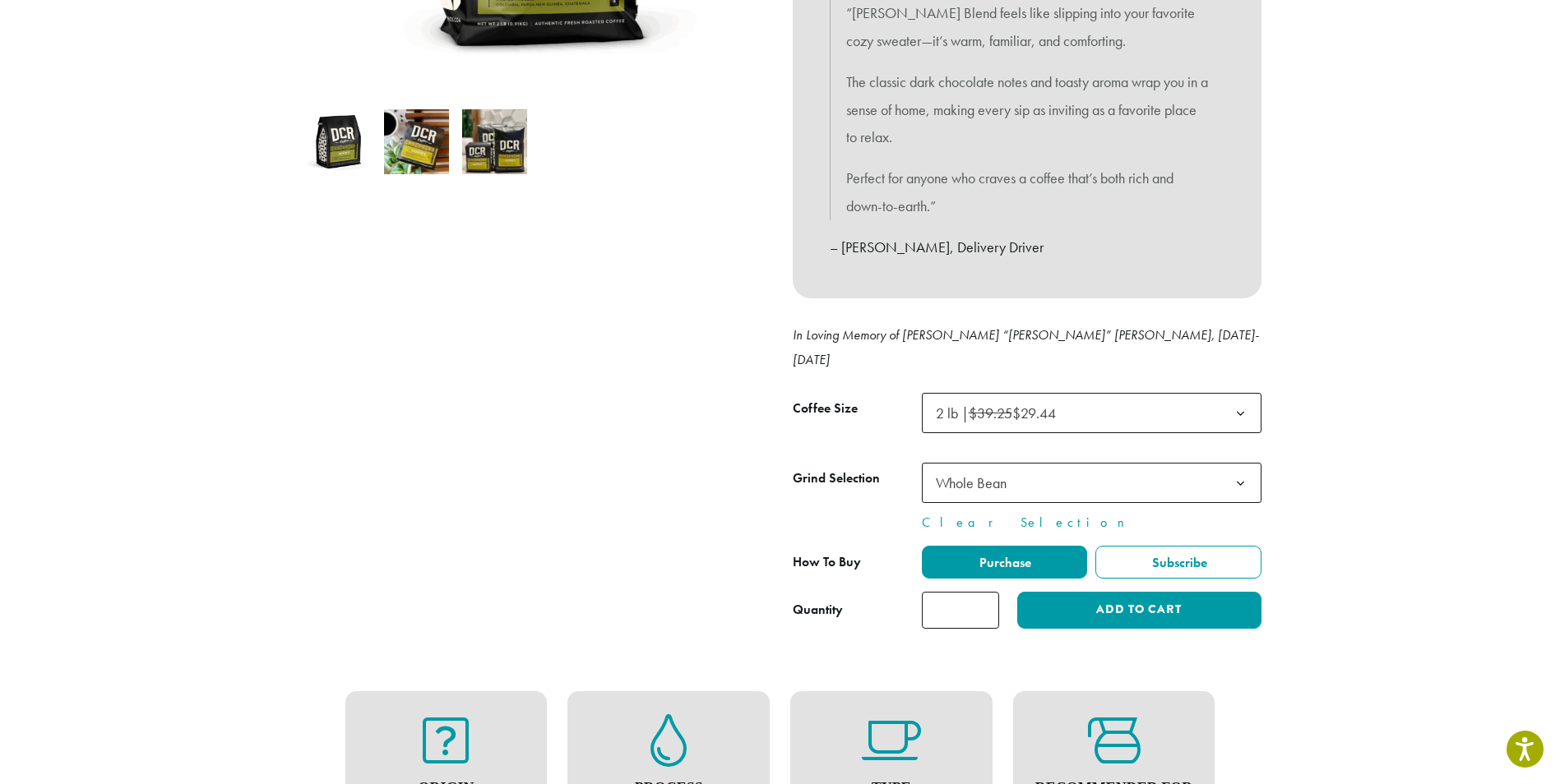
click at [989, 592] on input "*" at bounding box center [960, 610] width 77 height 37
click at [1201, 592] on button "Add to cart" at bounding box center [1139, 610] width 243 height 37
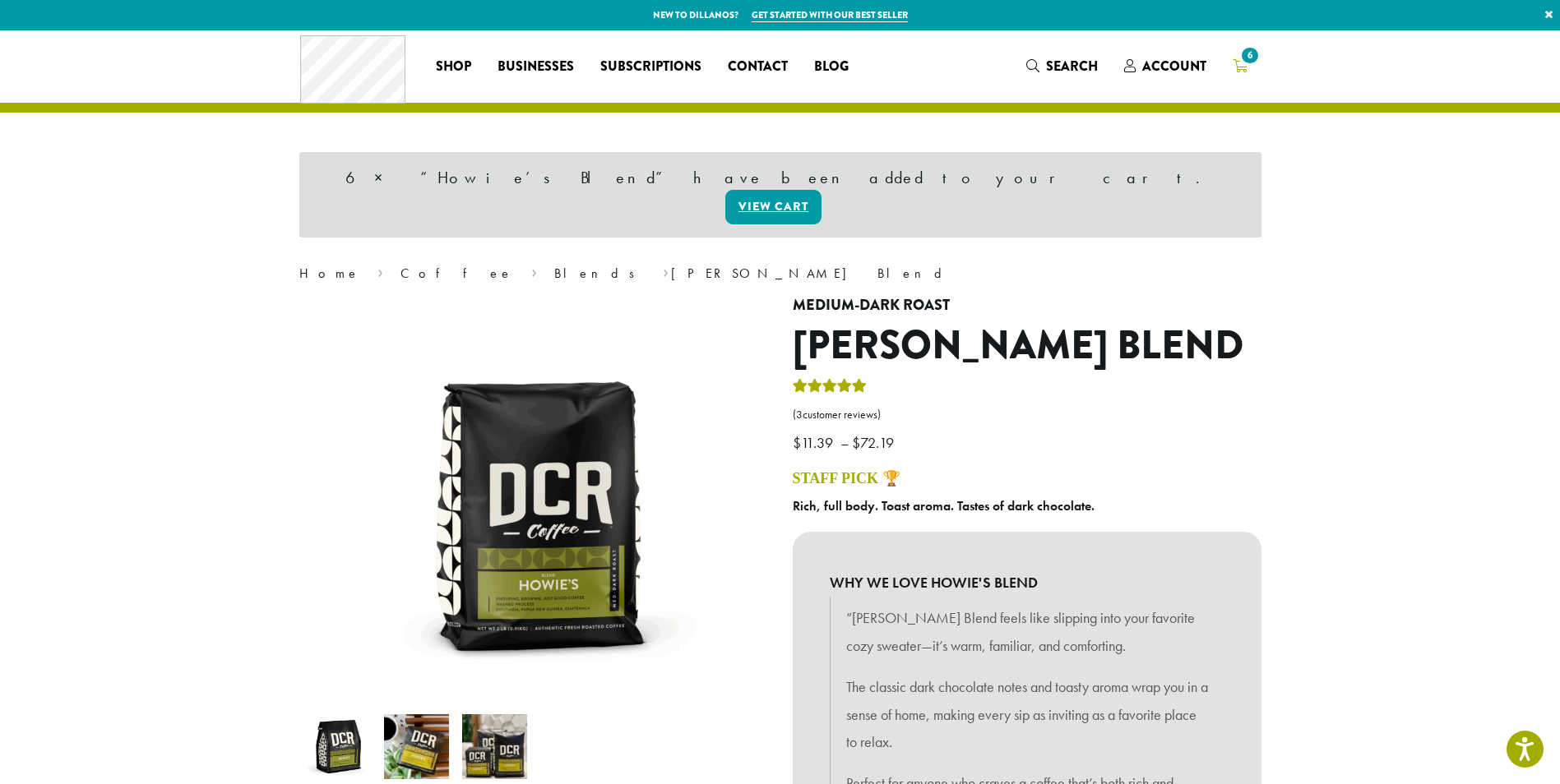
click at [1238, 63] on icon "6" at bounding box center [1240, 65] width 15 height 13
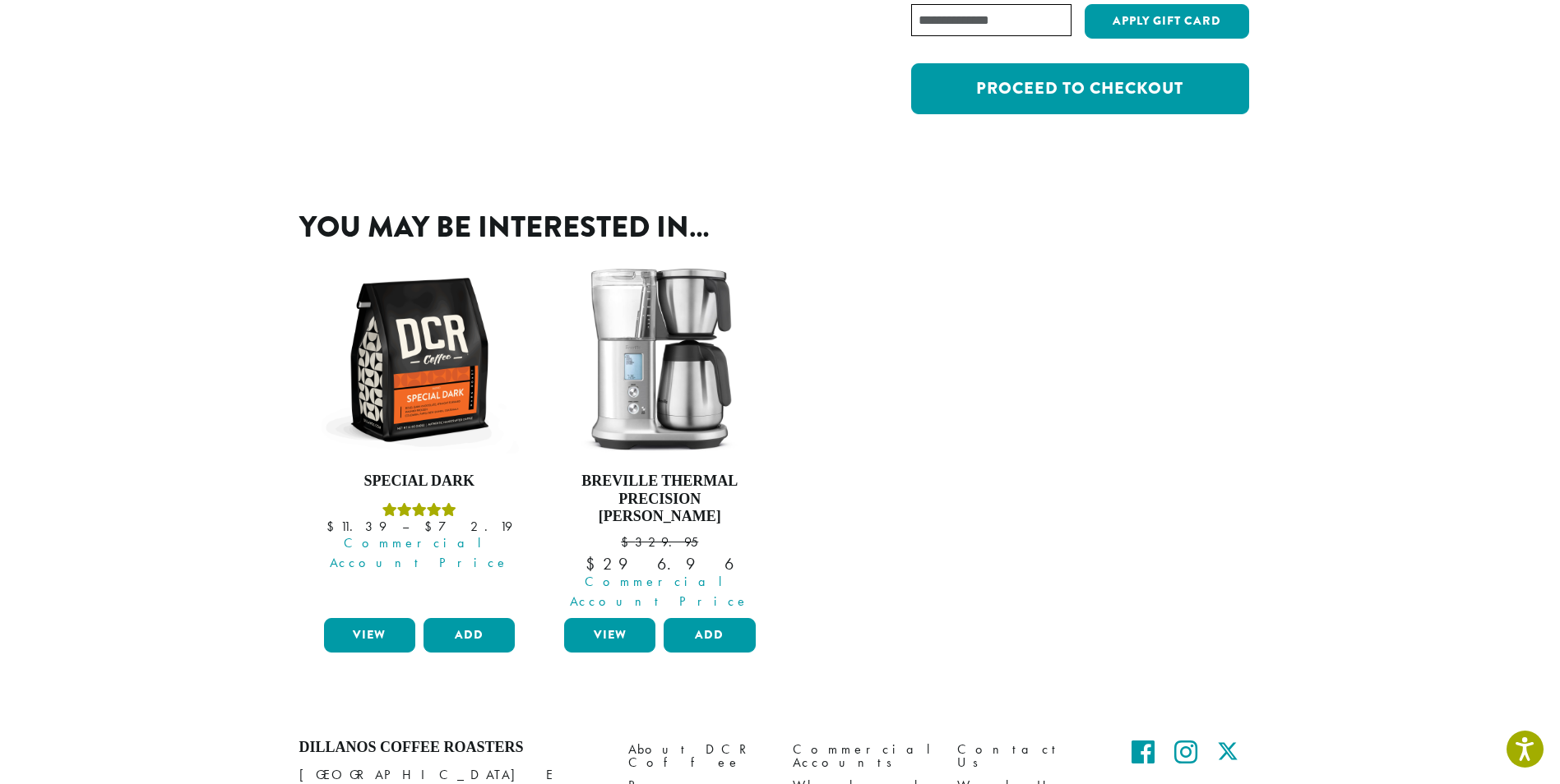
scroll to position [164, 0]
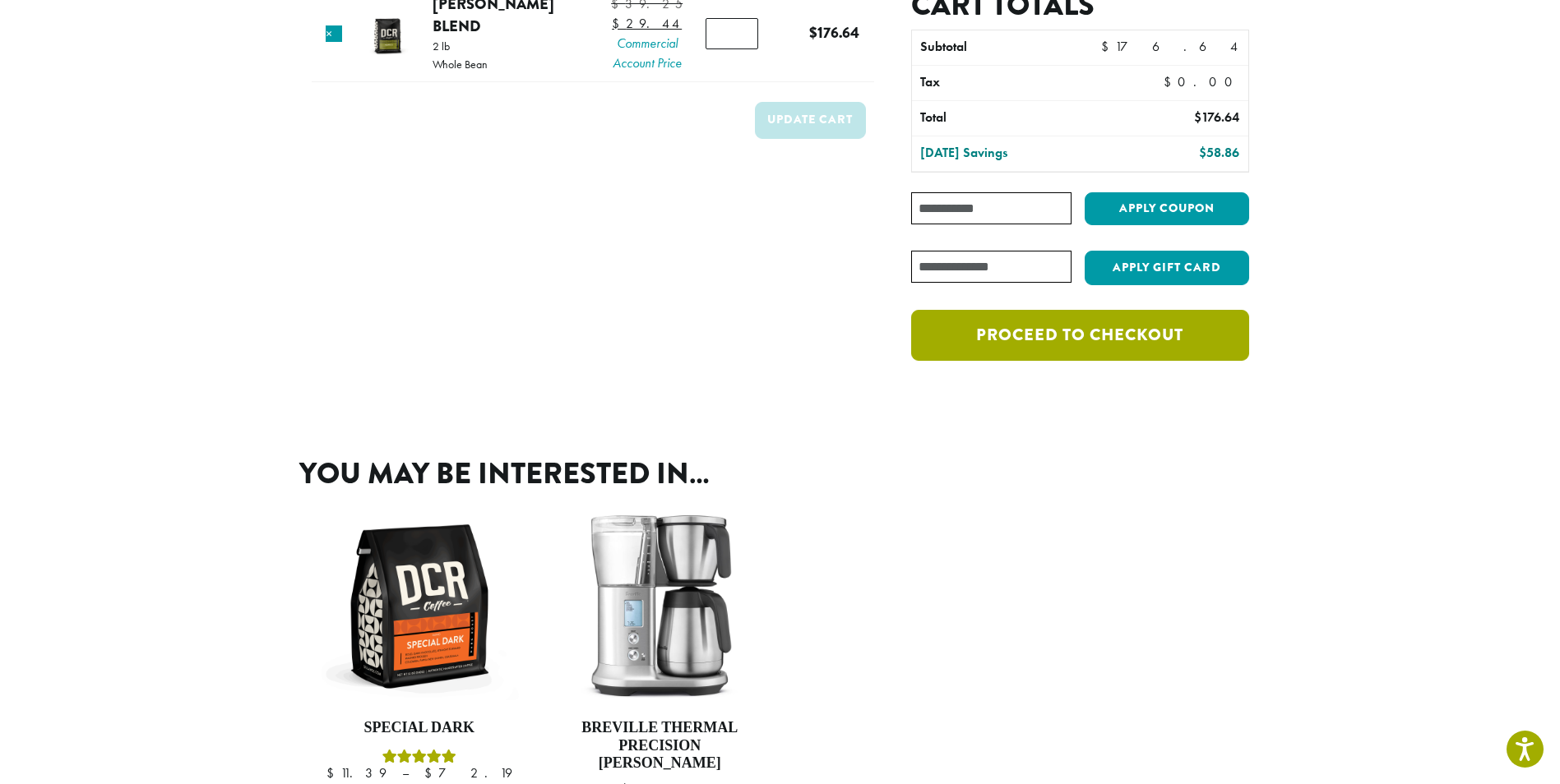
click at [1086, 342] on link "Proceed to checkout" at bounding box center [1079, 336] width 337 height 51
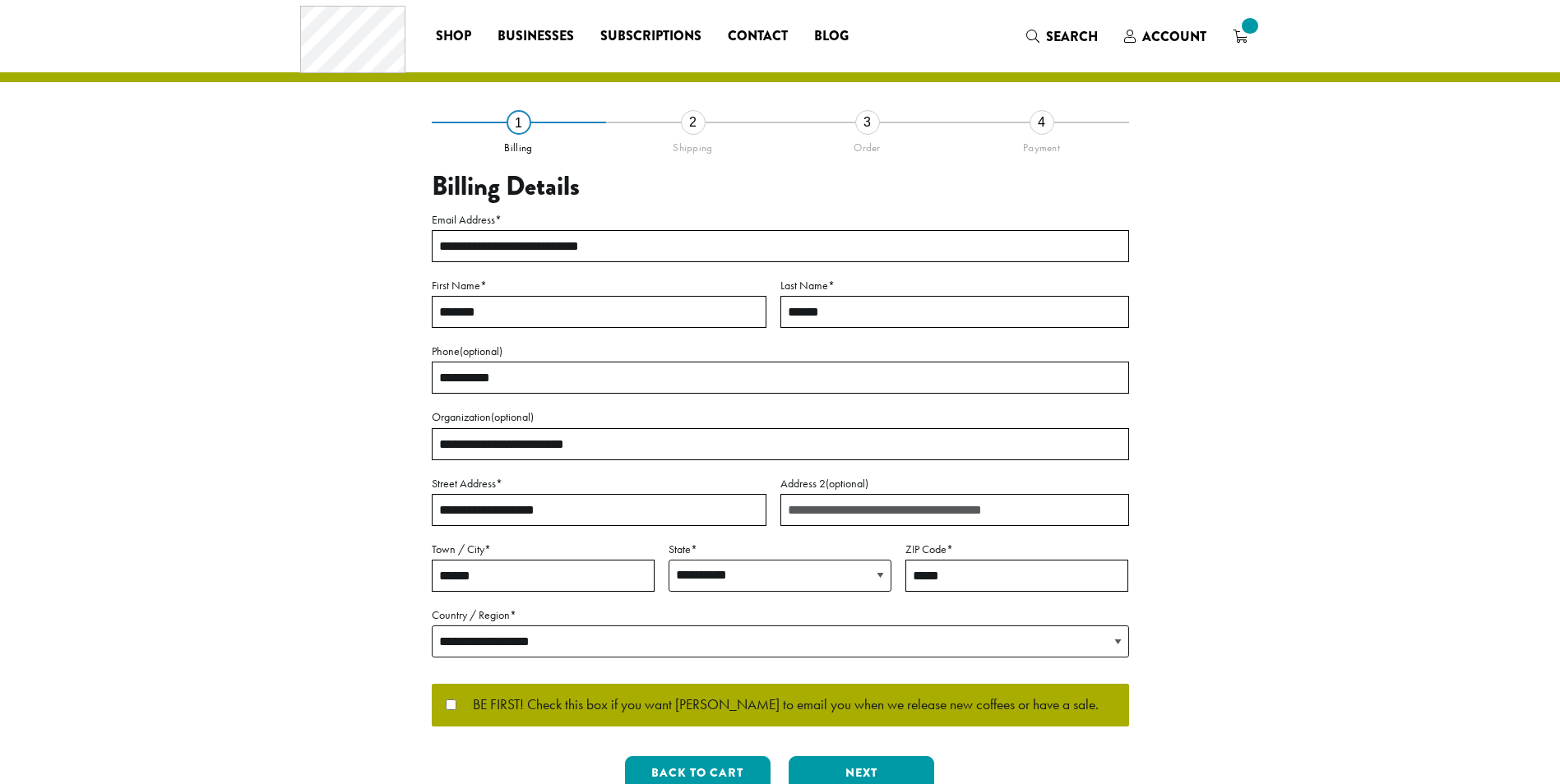
select select "**"
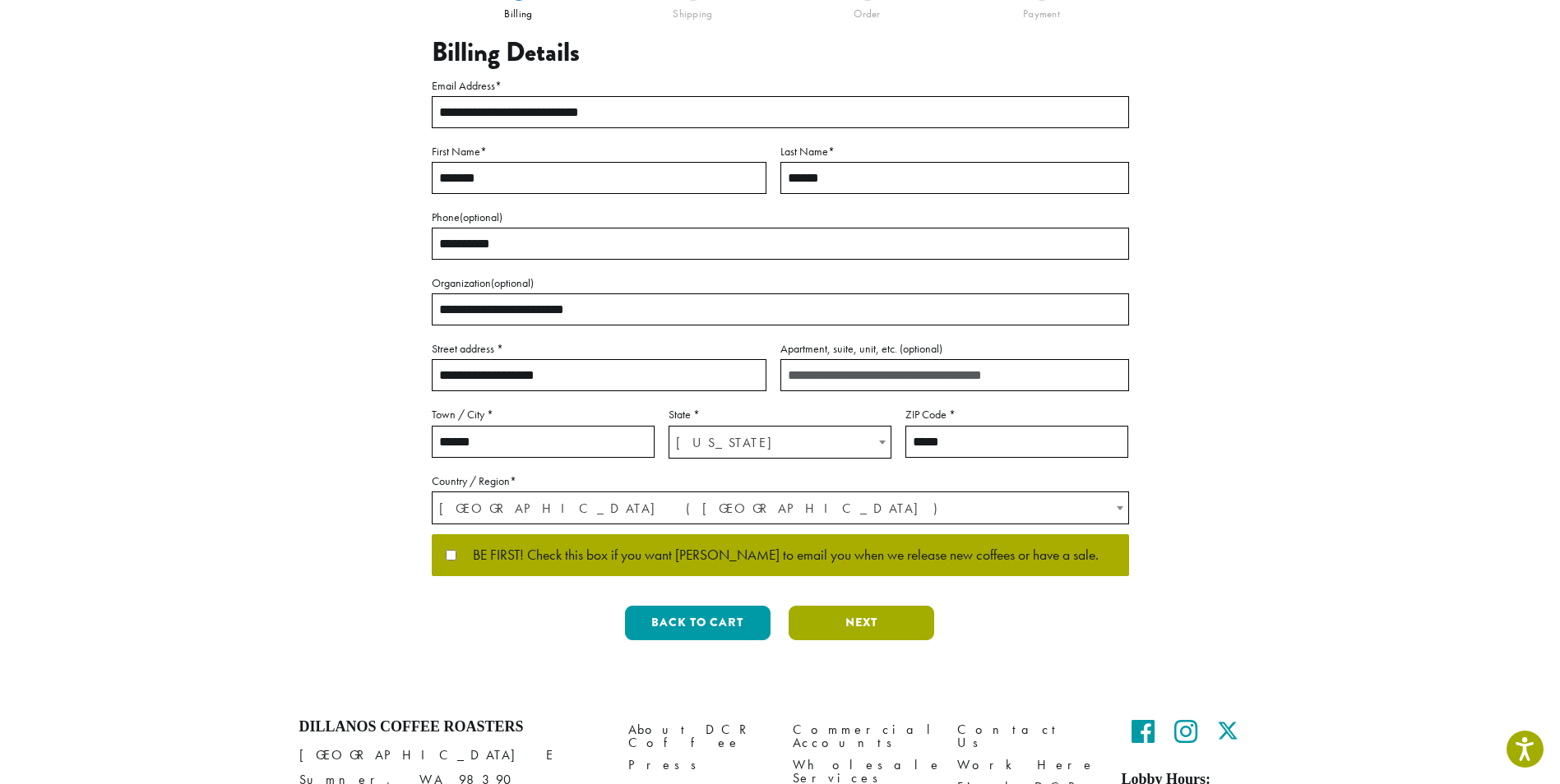
scroll to position [284, 0]
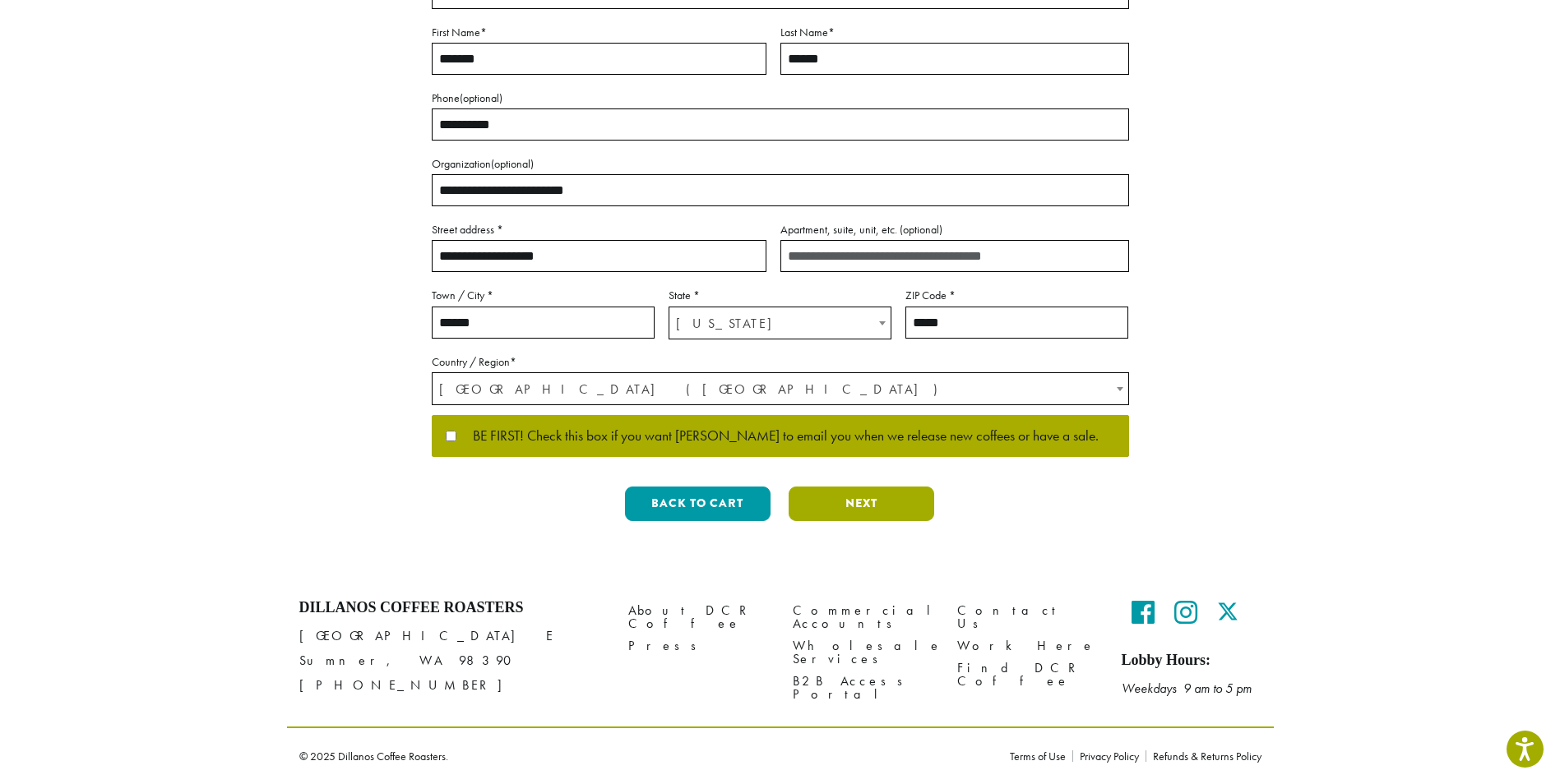
click at [846, 501] on button "Next" at bounding box center [861, 504] width 146 height 35
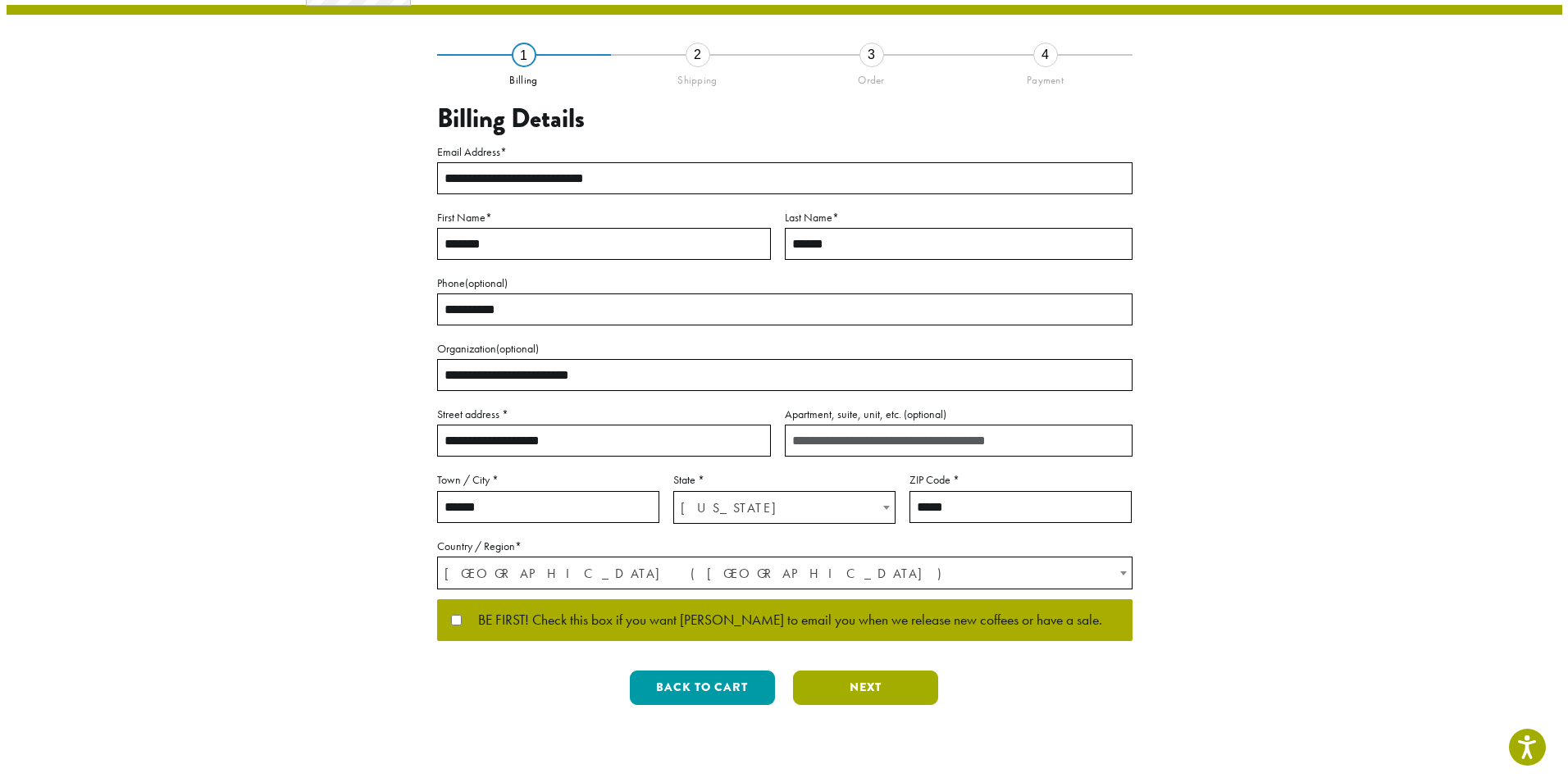
scroll to position [0, 0]
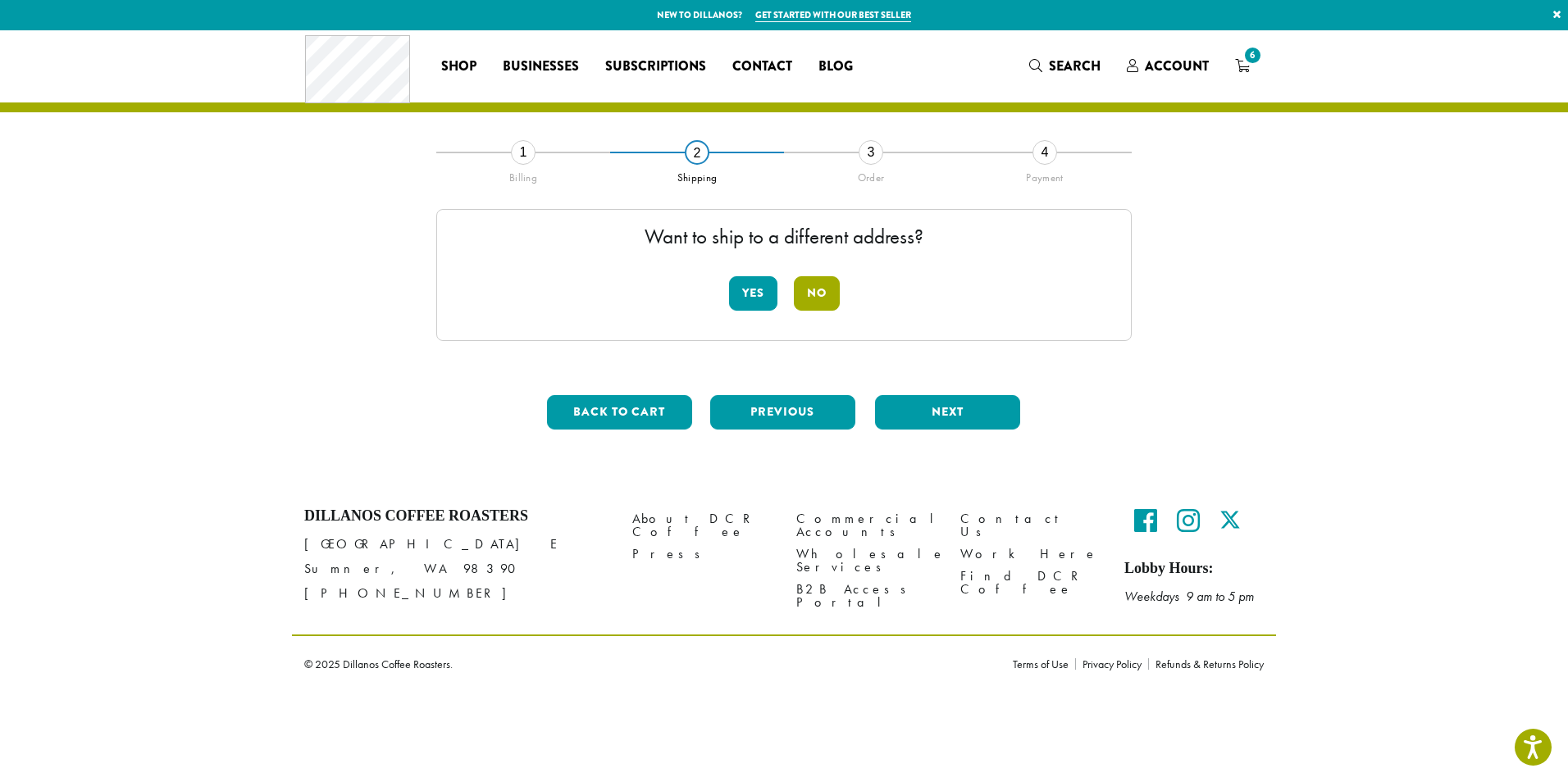
click at [821, 294] on button "No" at bounding box center [817, 294] width 46 height 35
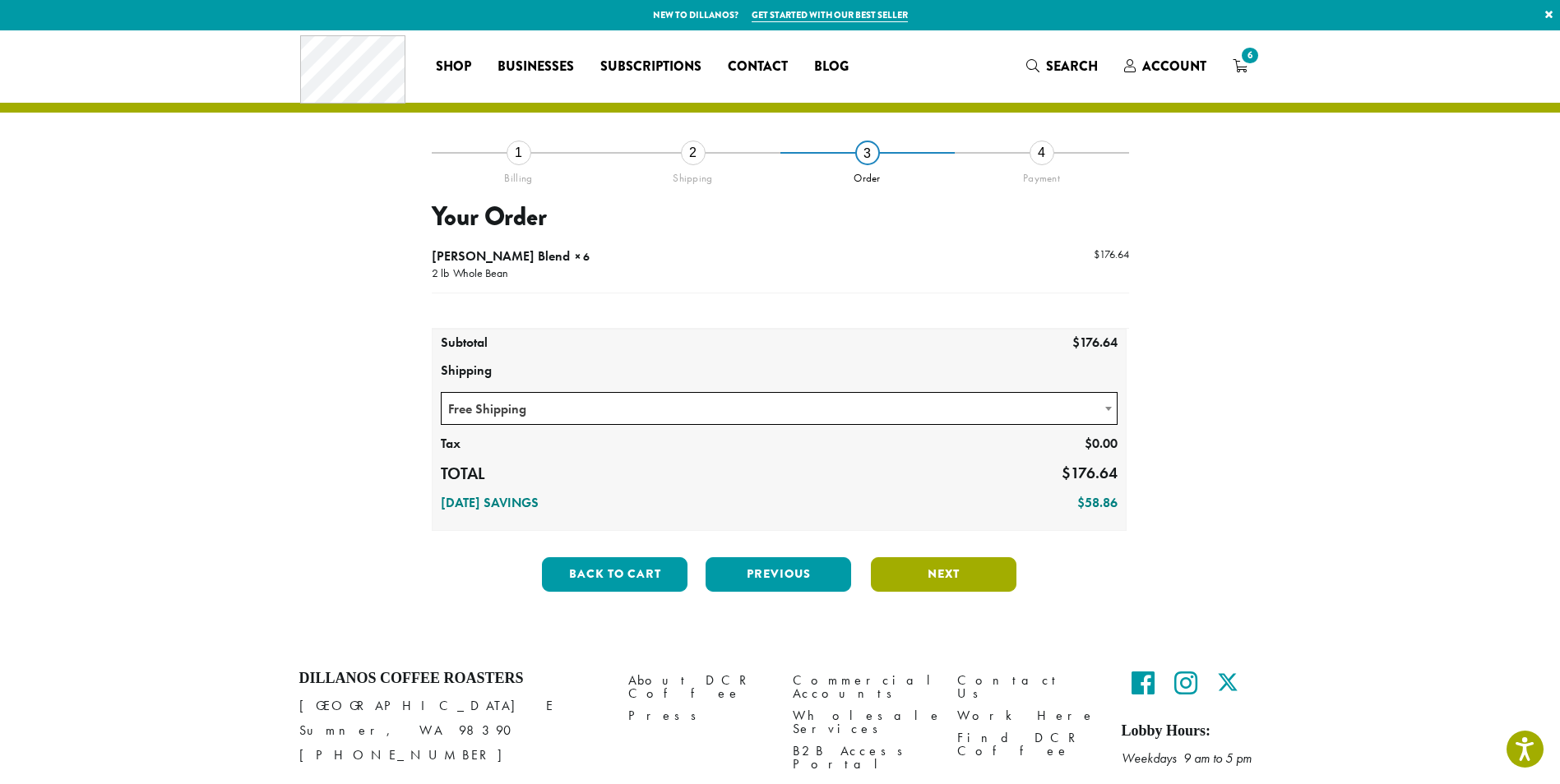
click at [931, 571] on button "Next" at bounding box center [943, 575] width 146 height 35
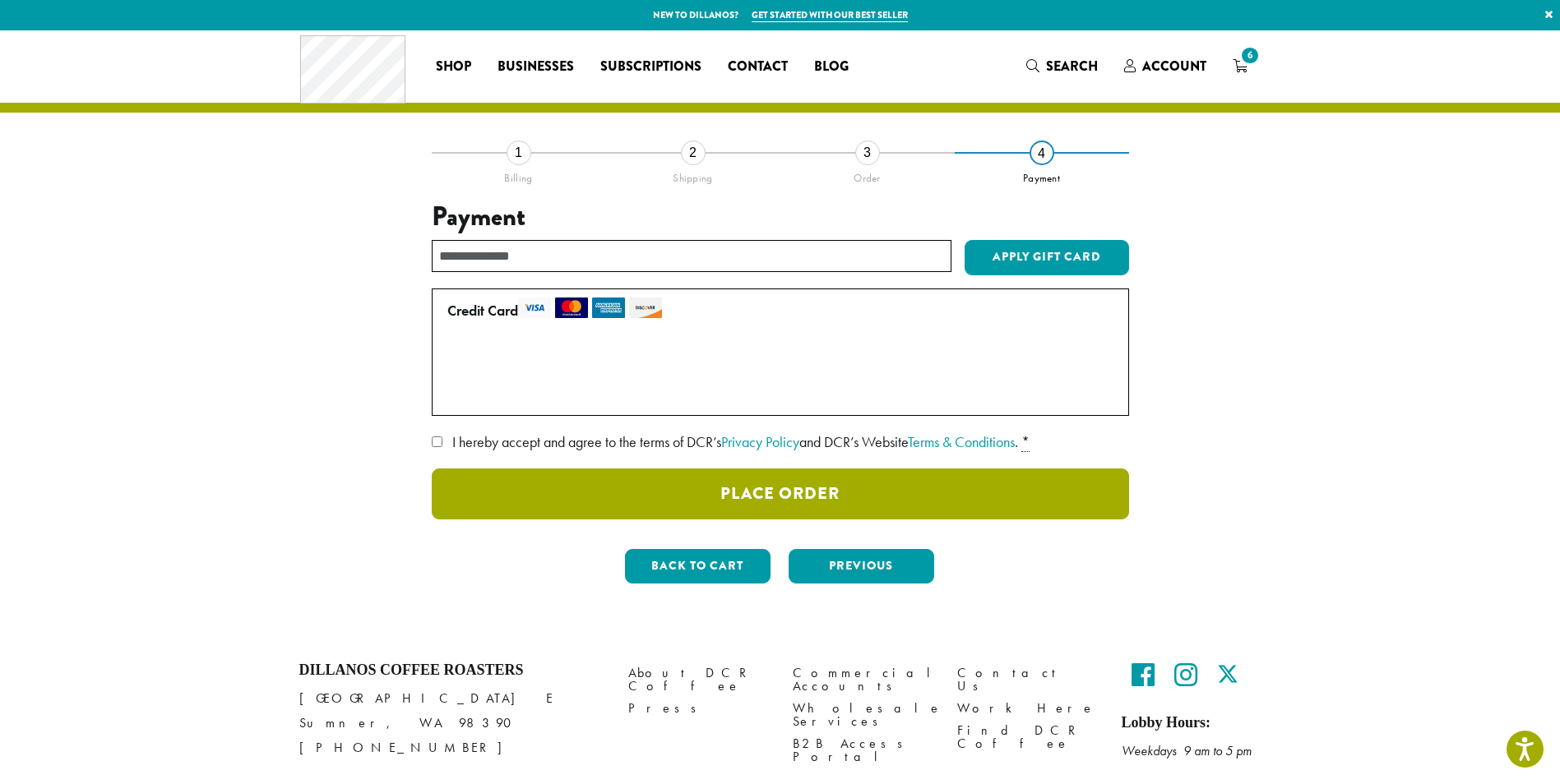
click at [767, 492] on button "Place Order" at bounding box center [780, 494] width 697 height 51
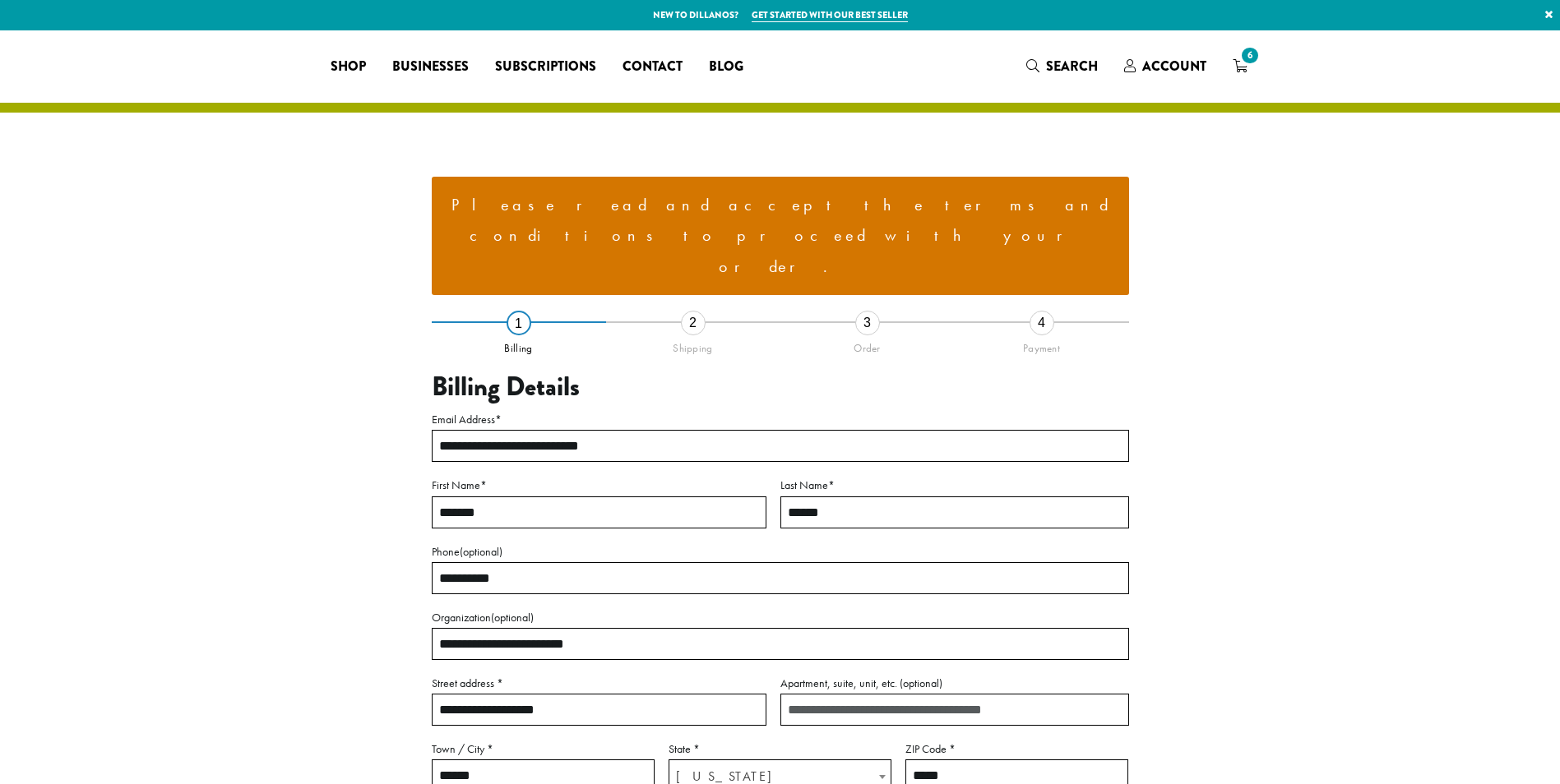
select select "**"
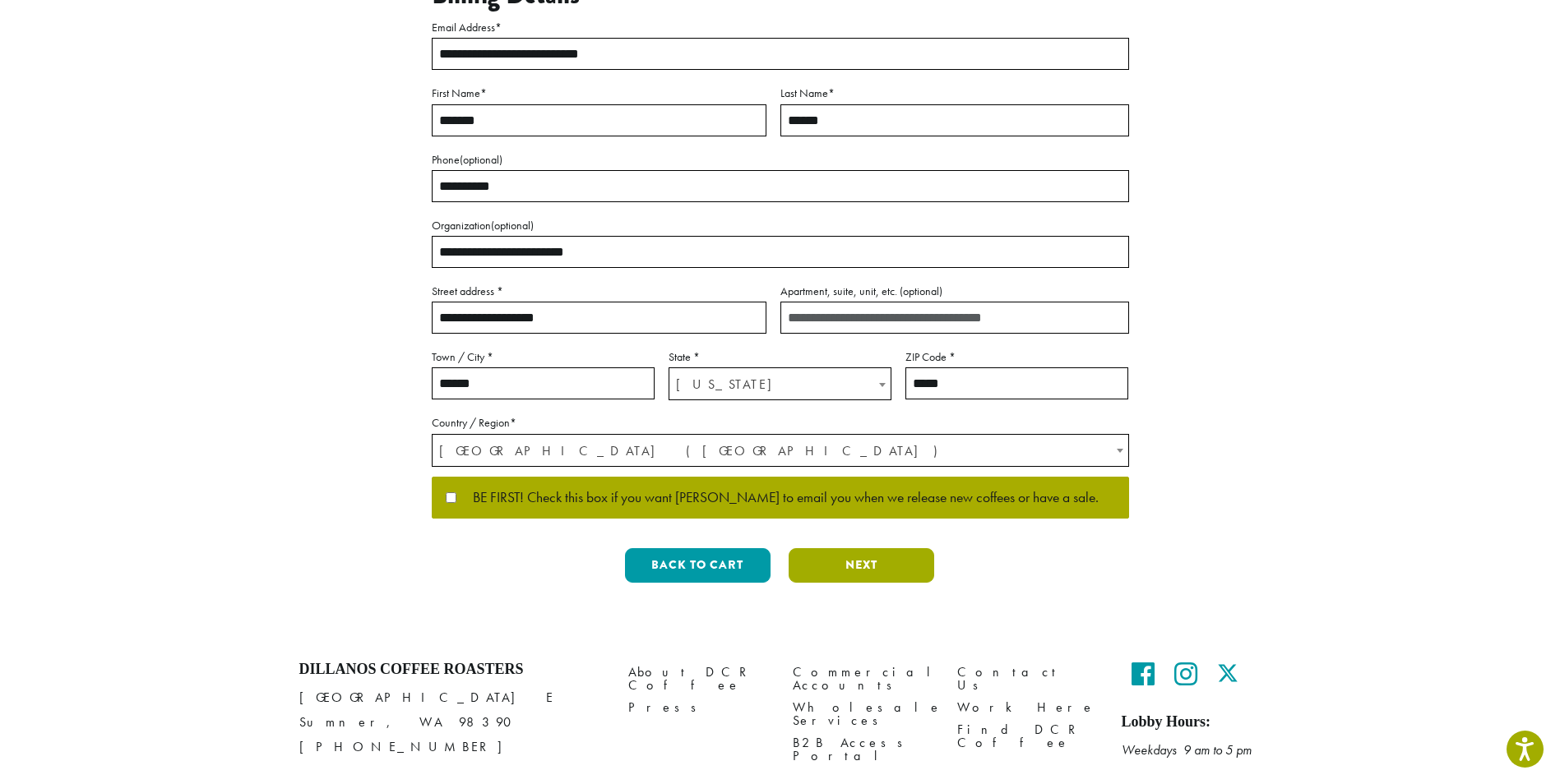
click at [878, 548] on button "Next" at bounding box center [861, 566] width 146 height 35
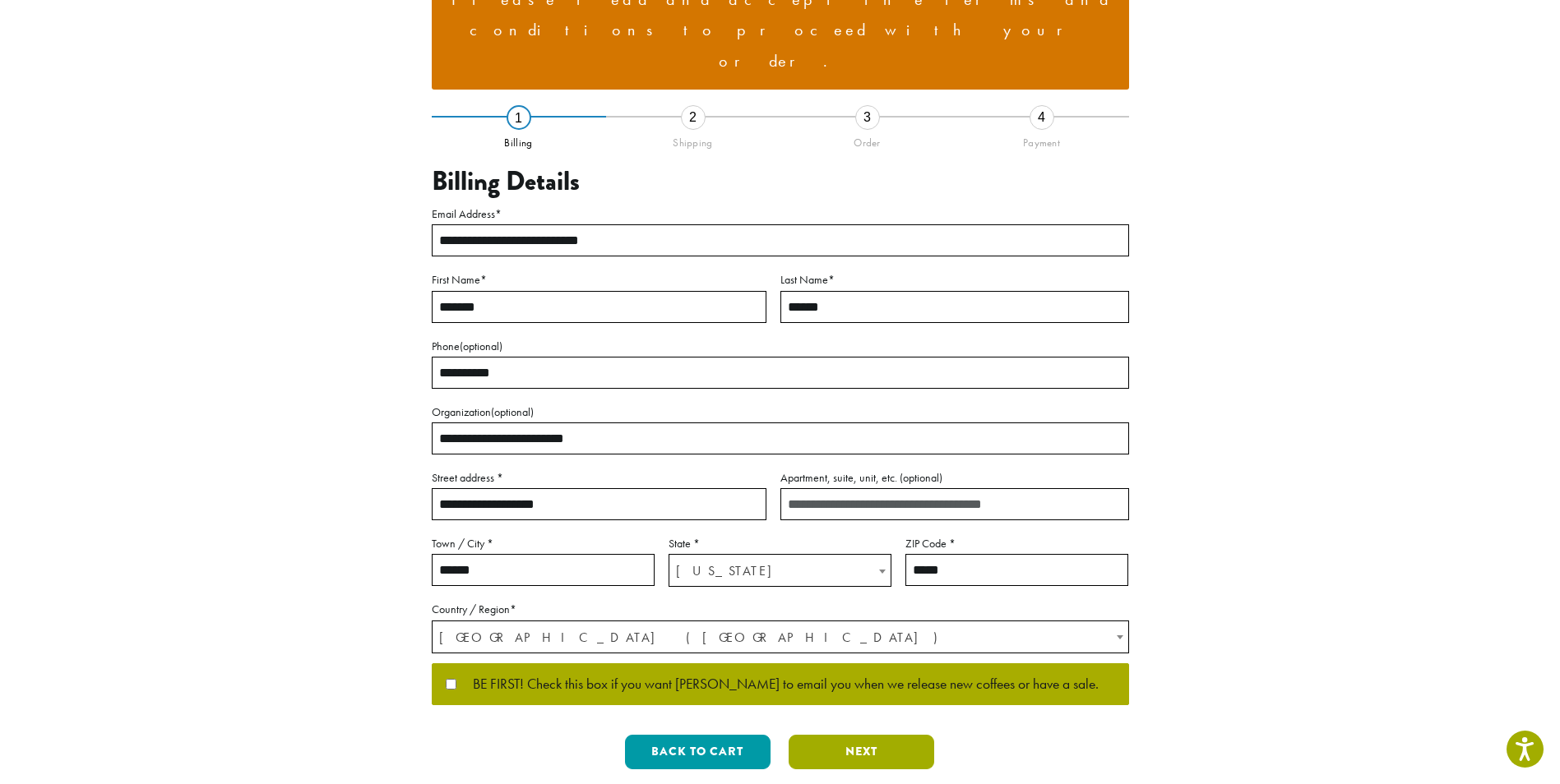
scroll to position [18, 0]
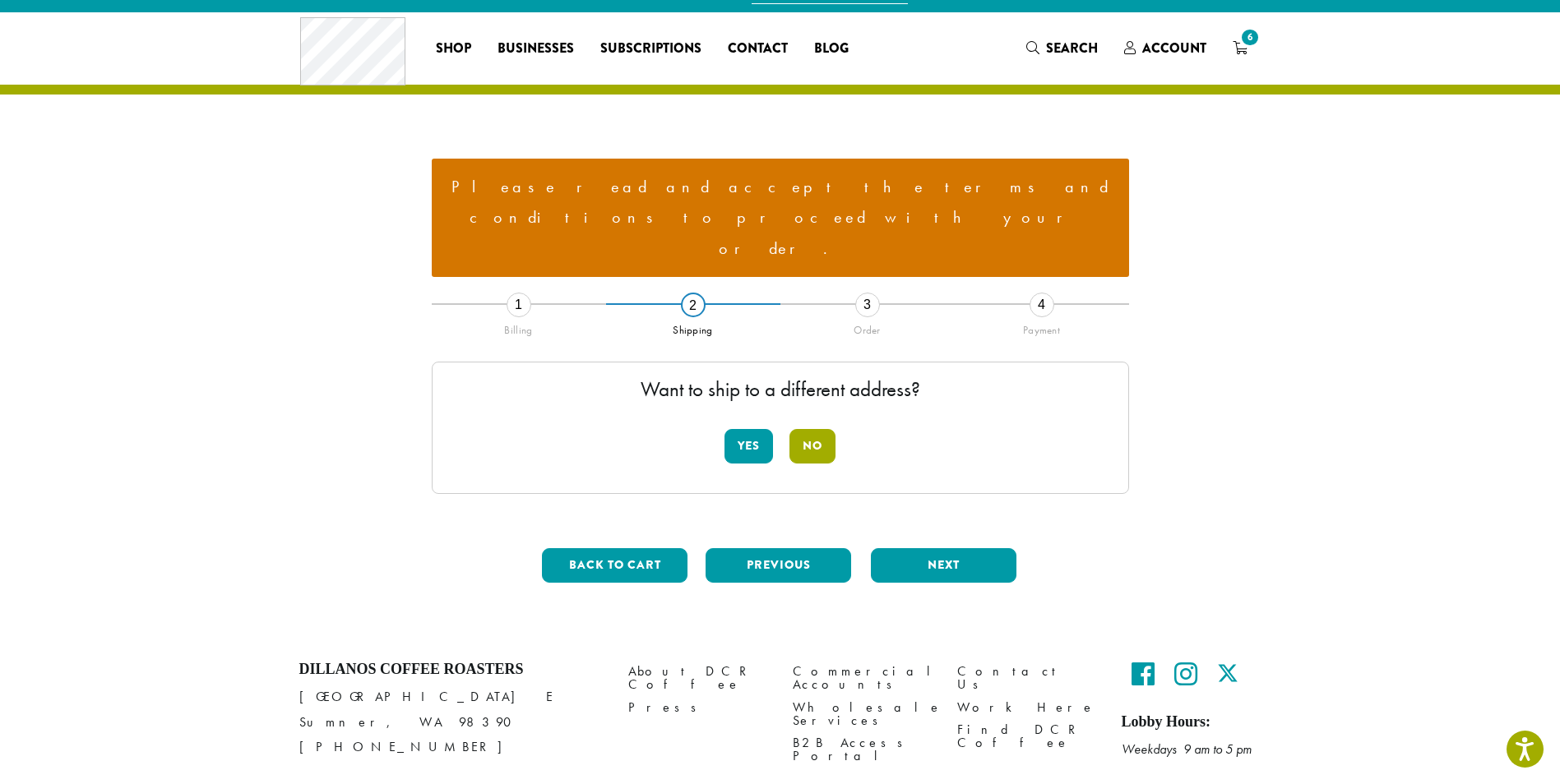
click at [817, 429] on button "No" at bounding box center [813, 446] width 46 height 35
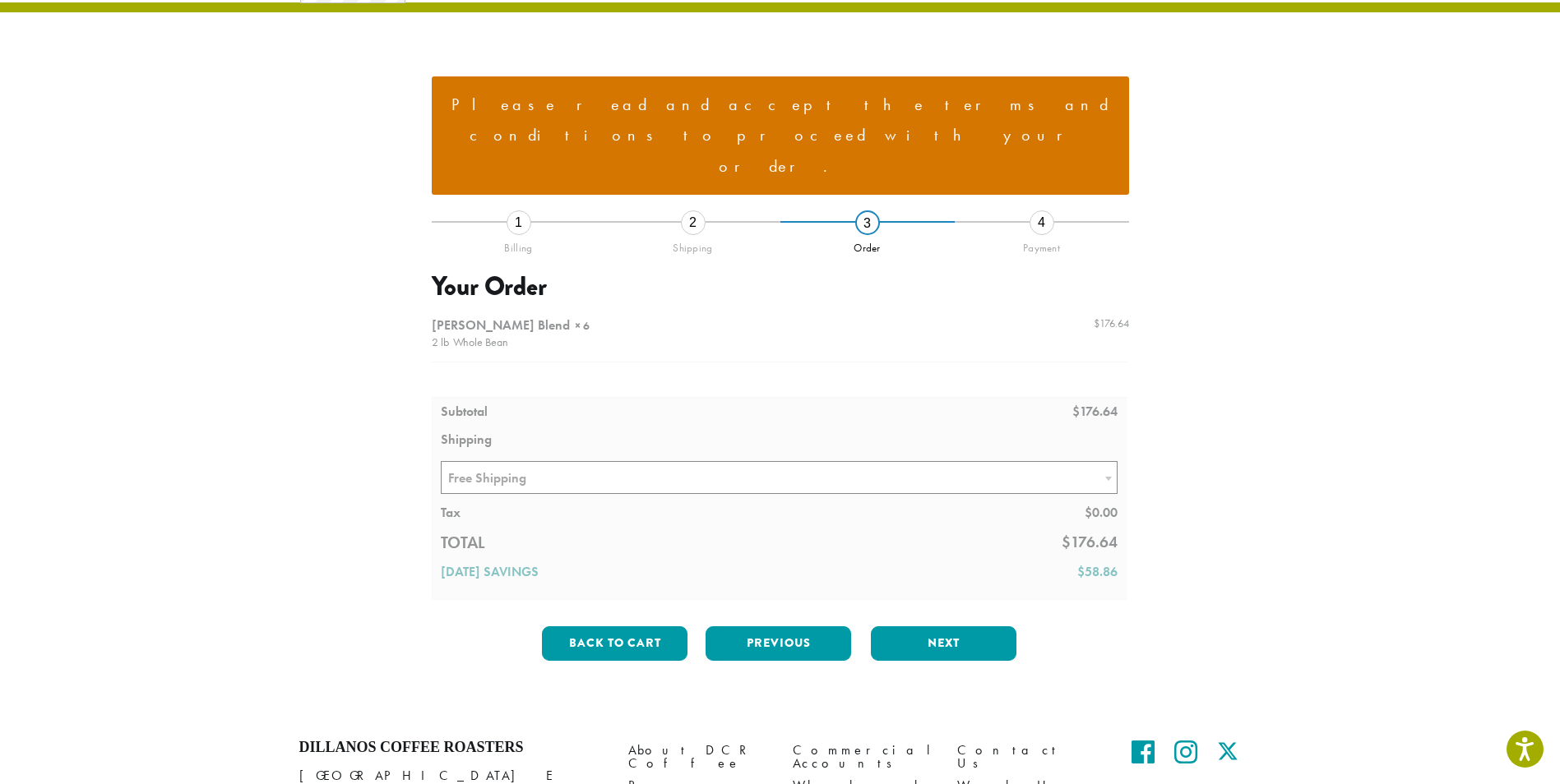
scroll to position [178, 0]
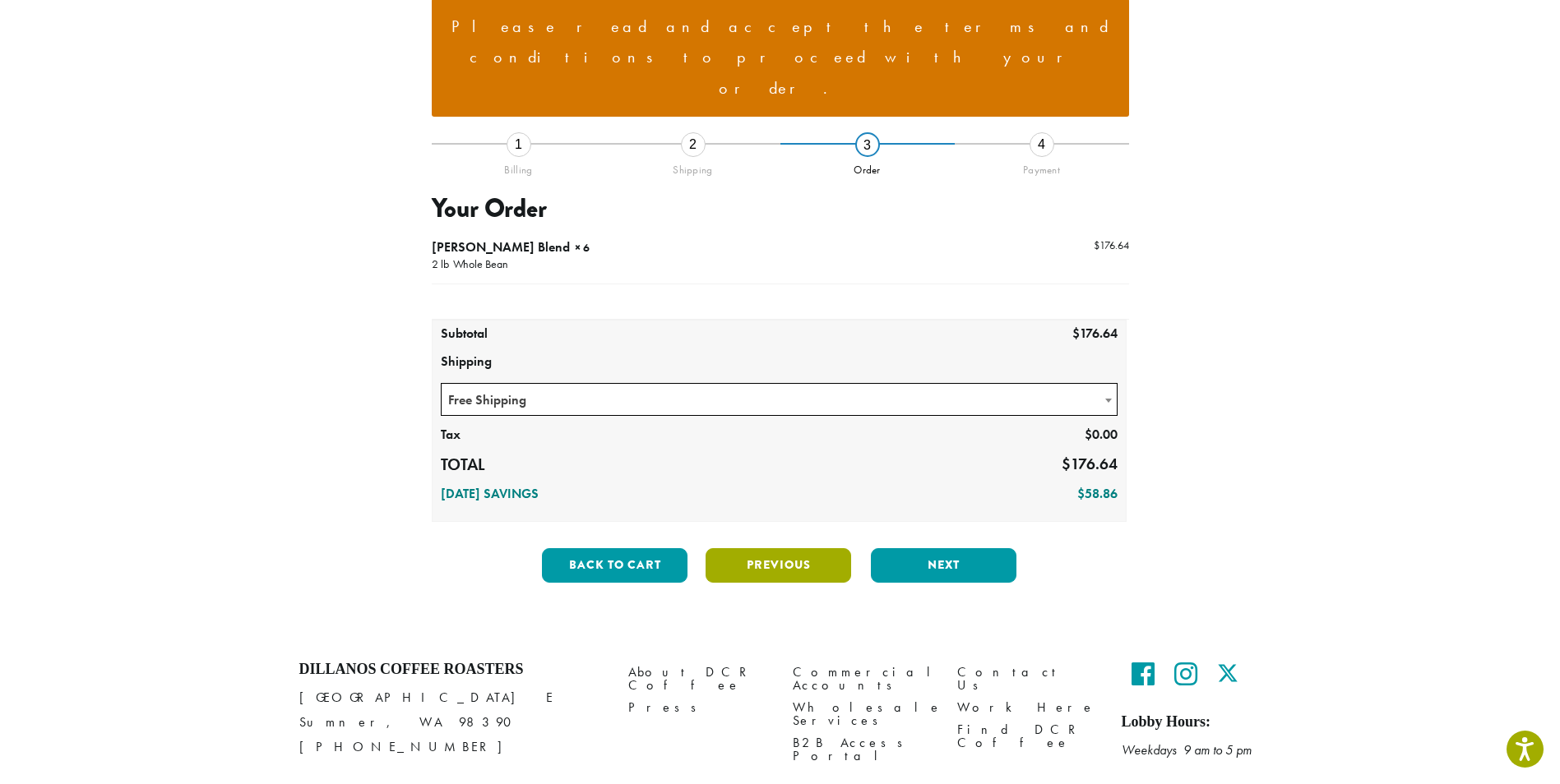
click at [758, 548] on button "Previous" at bounding box center [778, 566] width 146 height 35
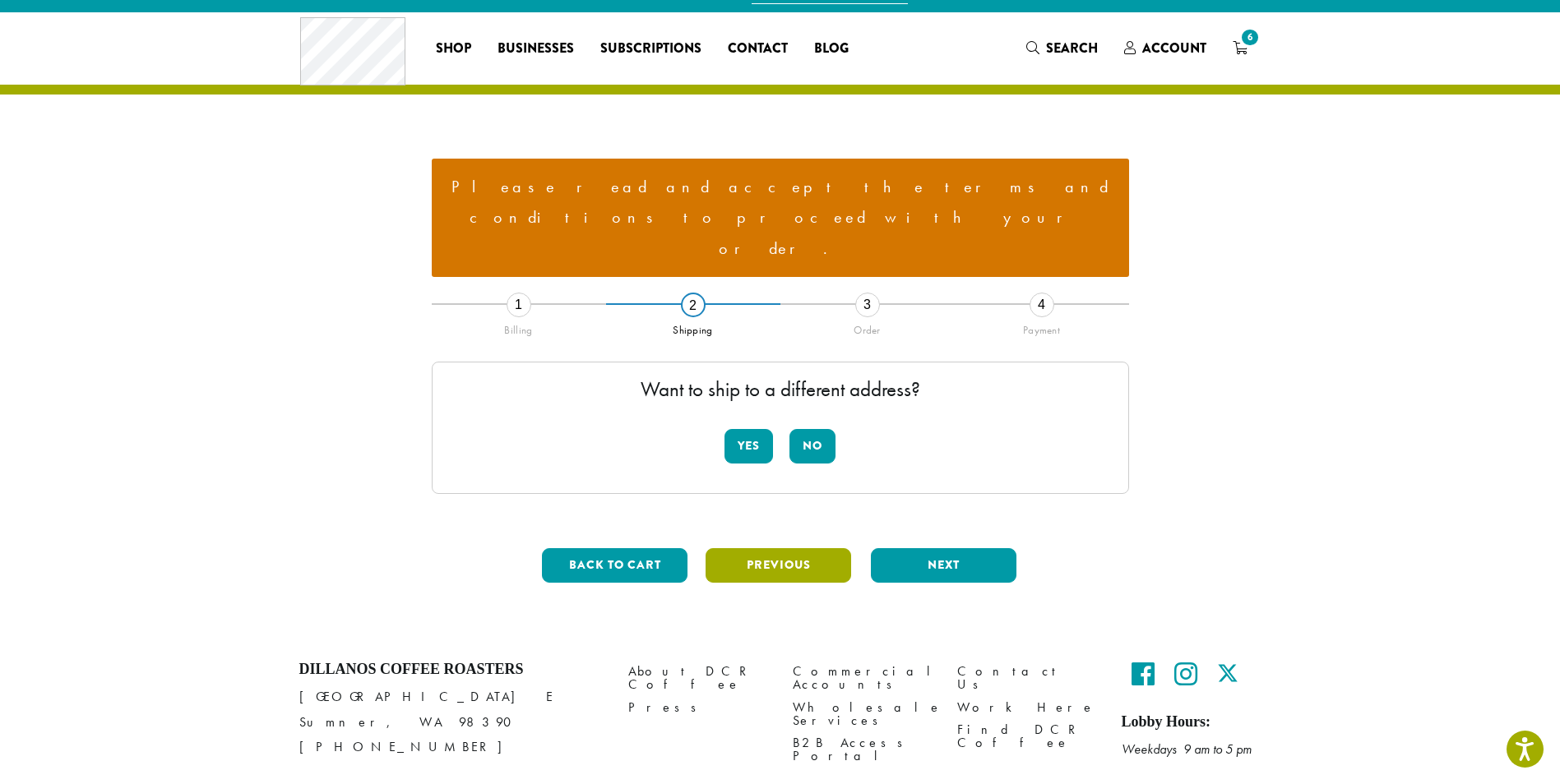
click at [766, 548] on button "Previous" at bounding box center [778, 566] width 146 height 35
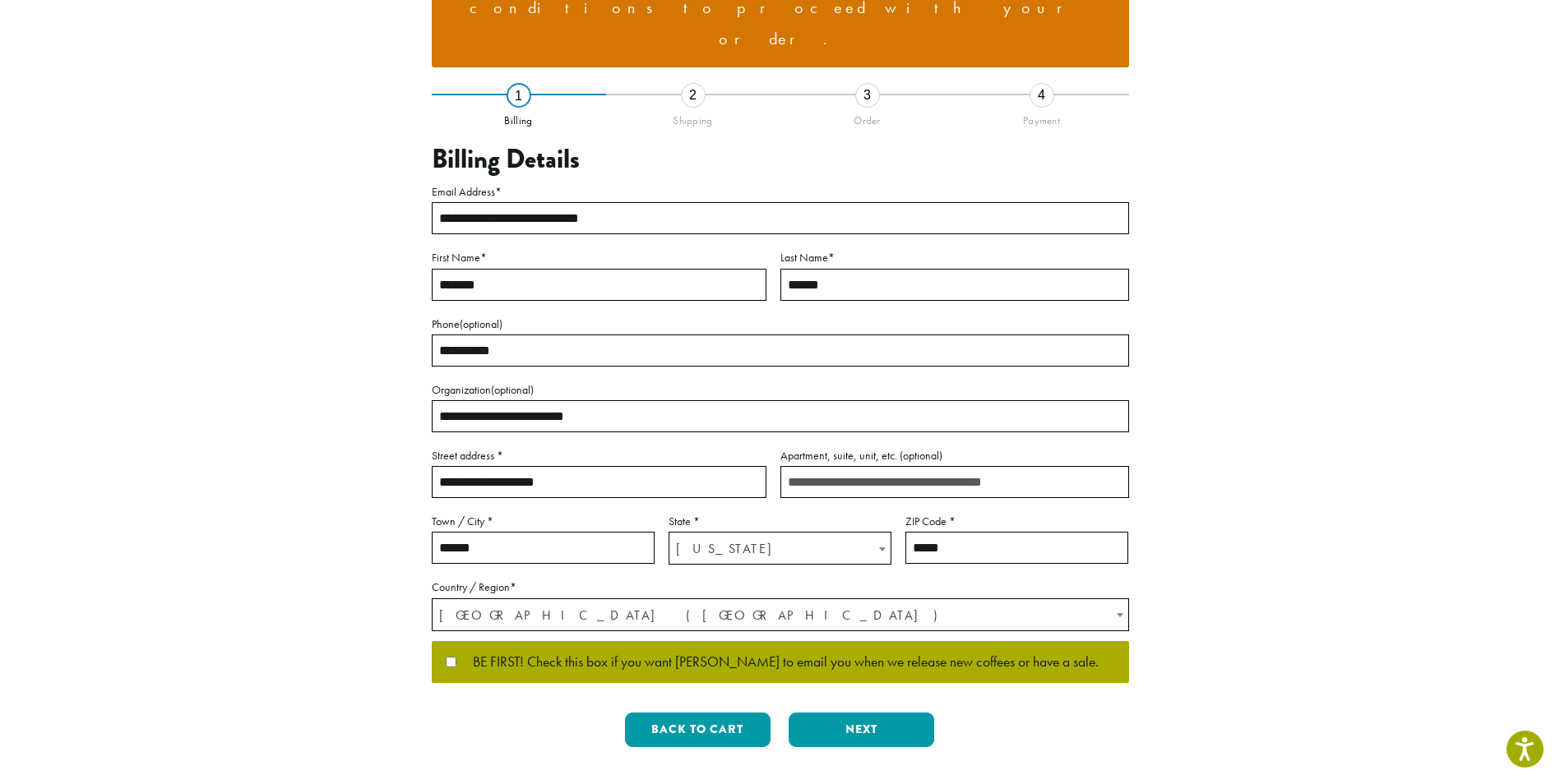
scroll to position [392, 0]
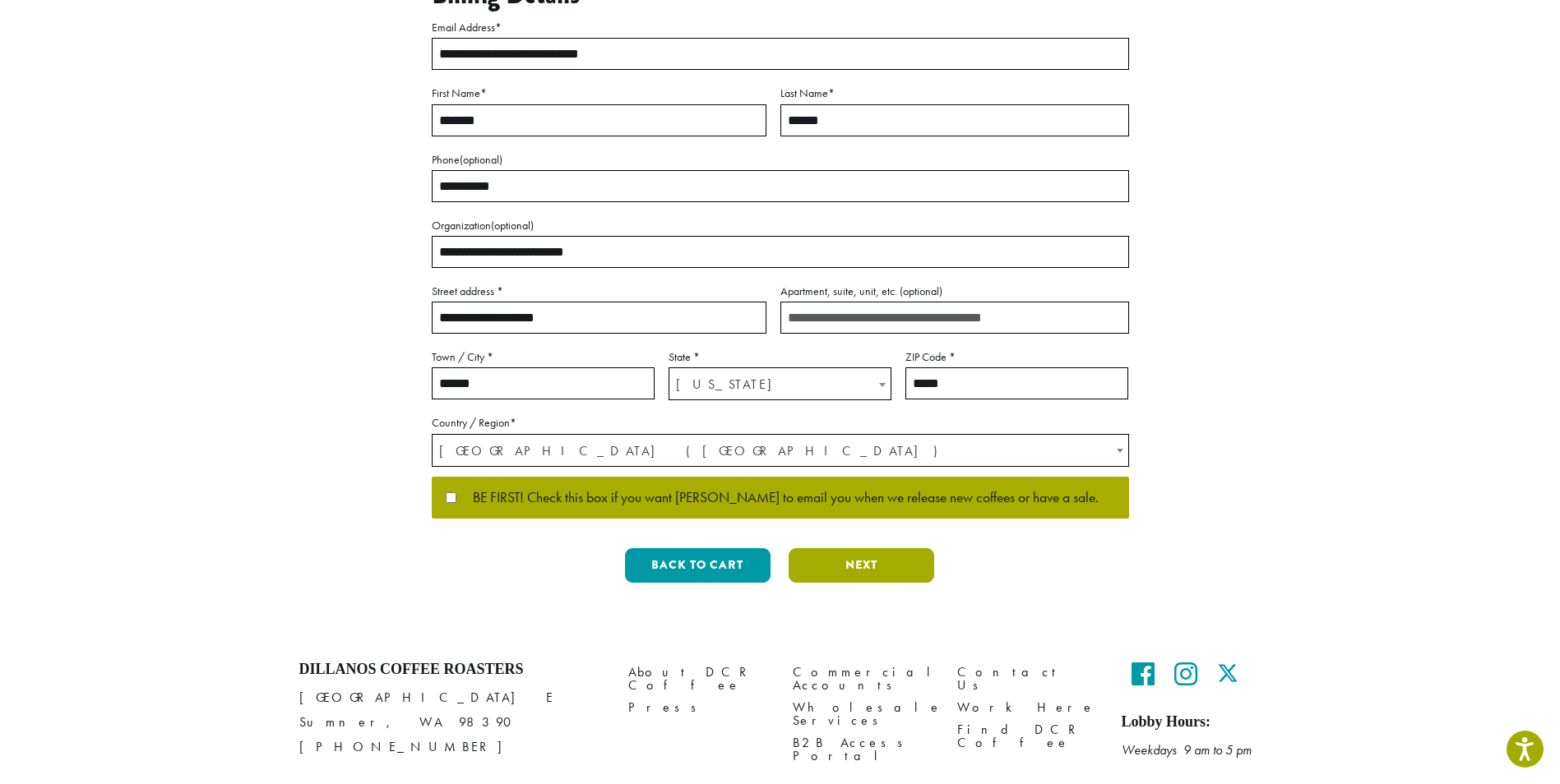
click at [846, 548] on button "Next" at bounding box center [861, 566] width 146 height 35
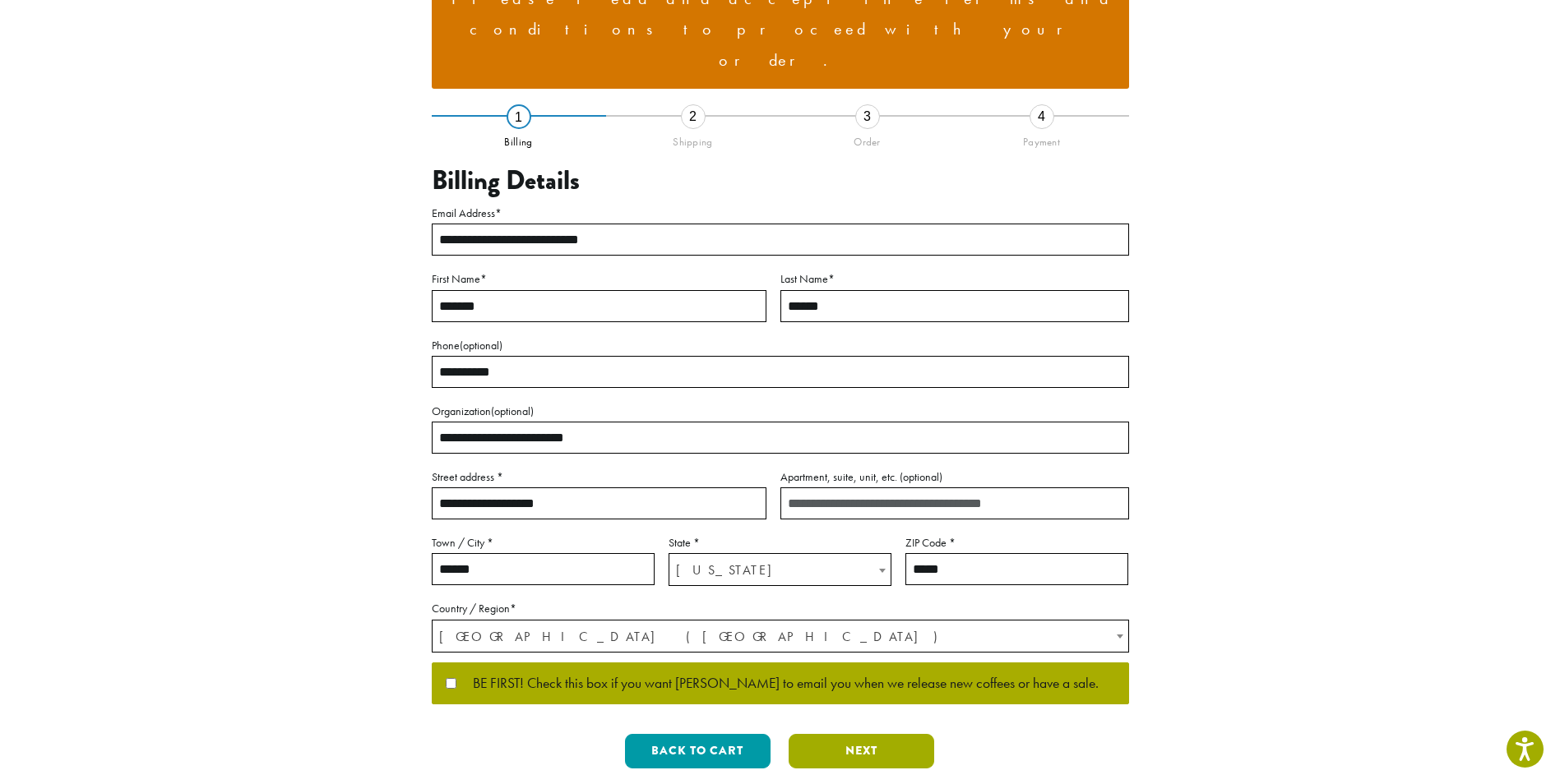
scroll to position [18, 0]
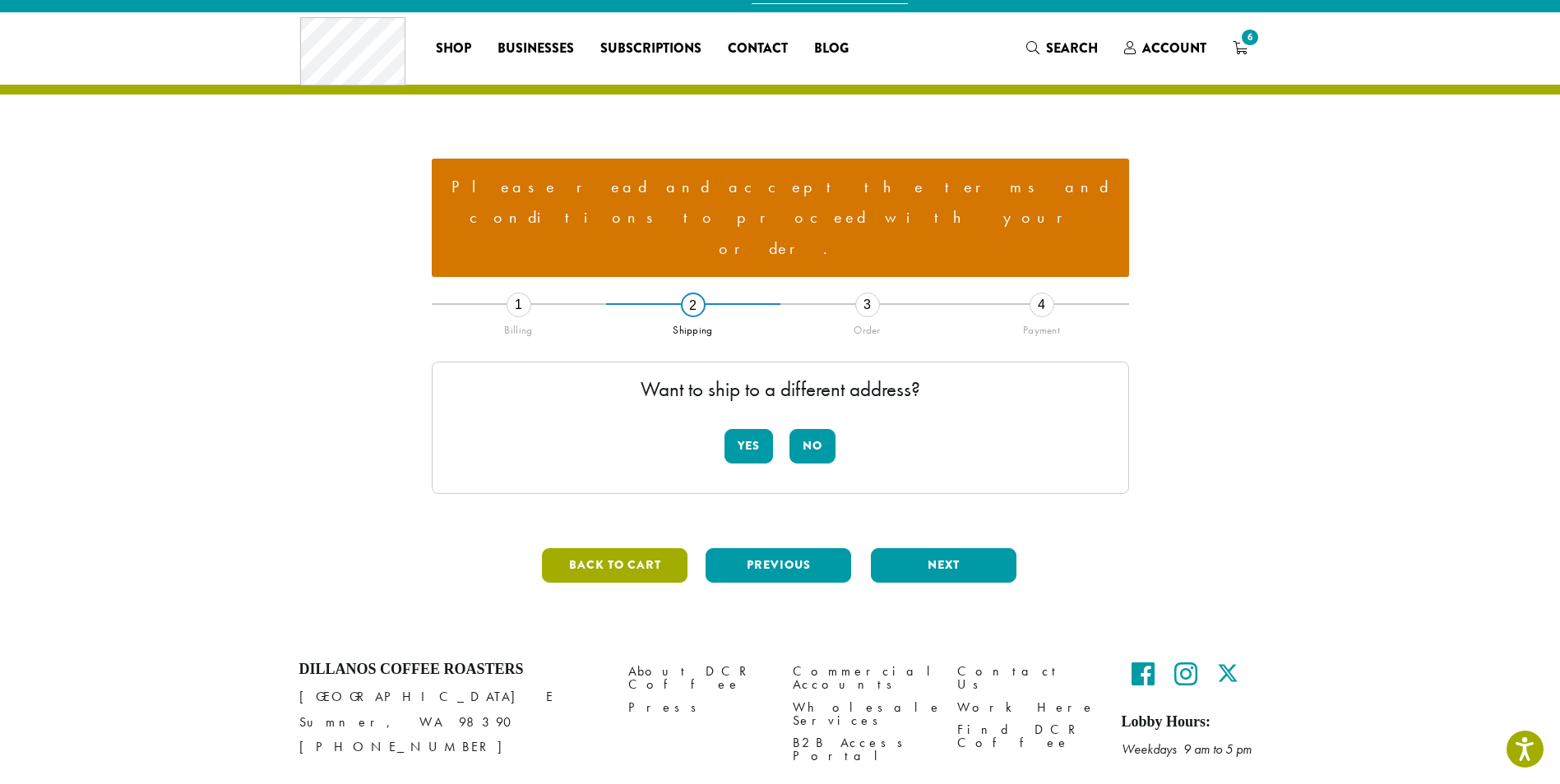
click at [602, 548] on button "Back to cart" at bounding box center [614, 566] width 146 height 35
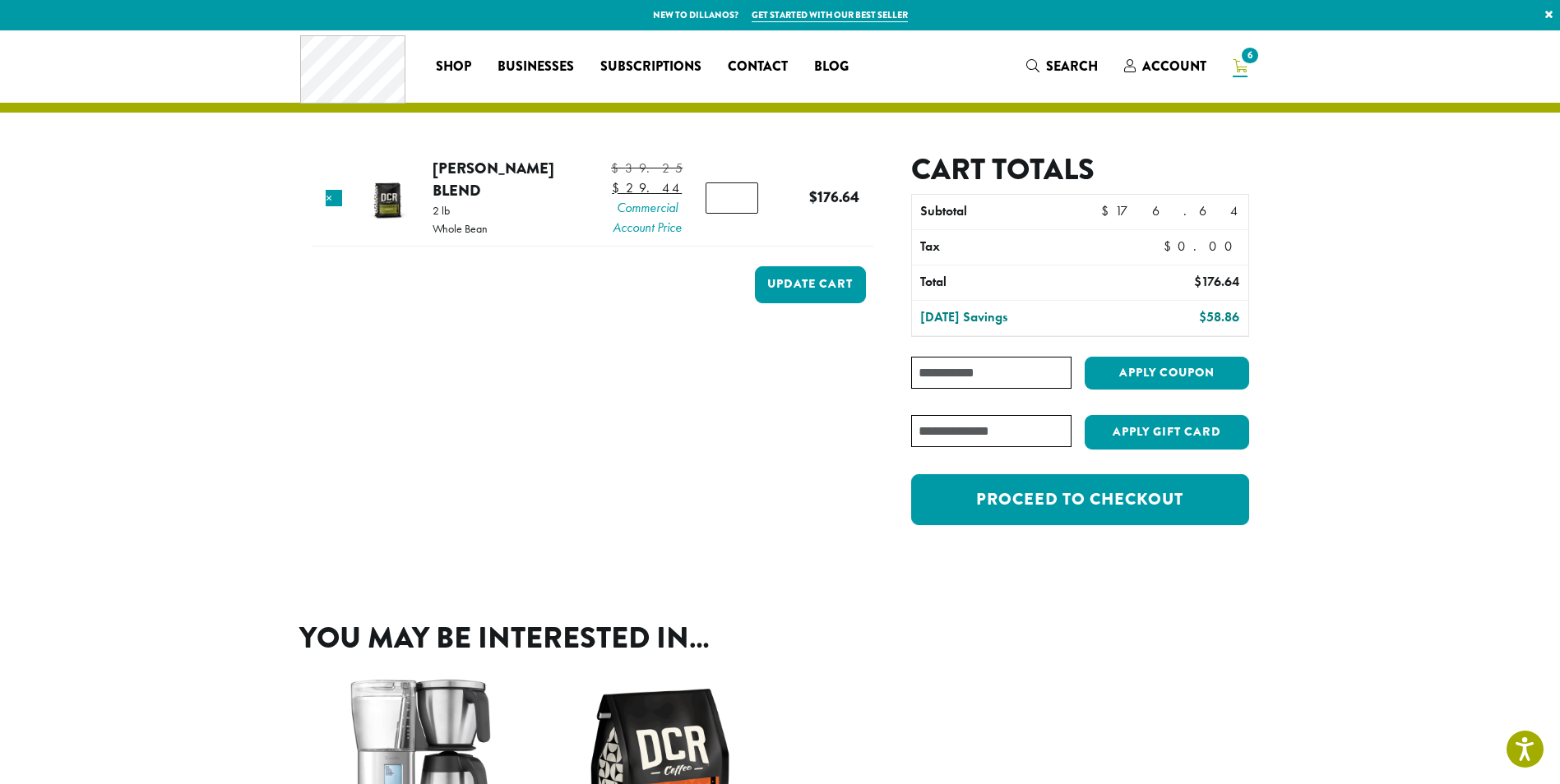
click at [742, 201] on input "*" at bounding box center [731, 198] width 52 height 31
click at [742, 201] on input "**" at bounding box center [731, 198] width 52 height 31
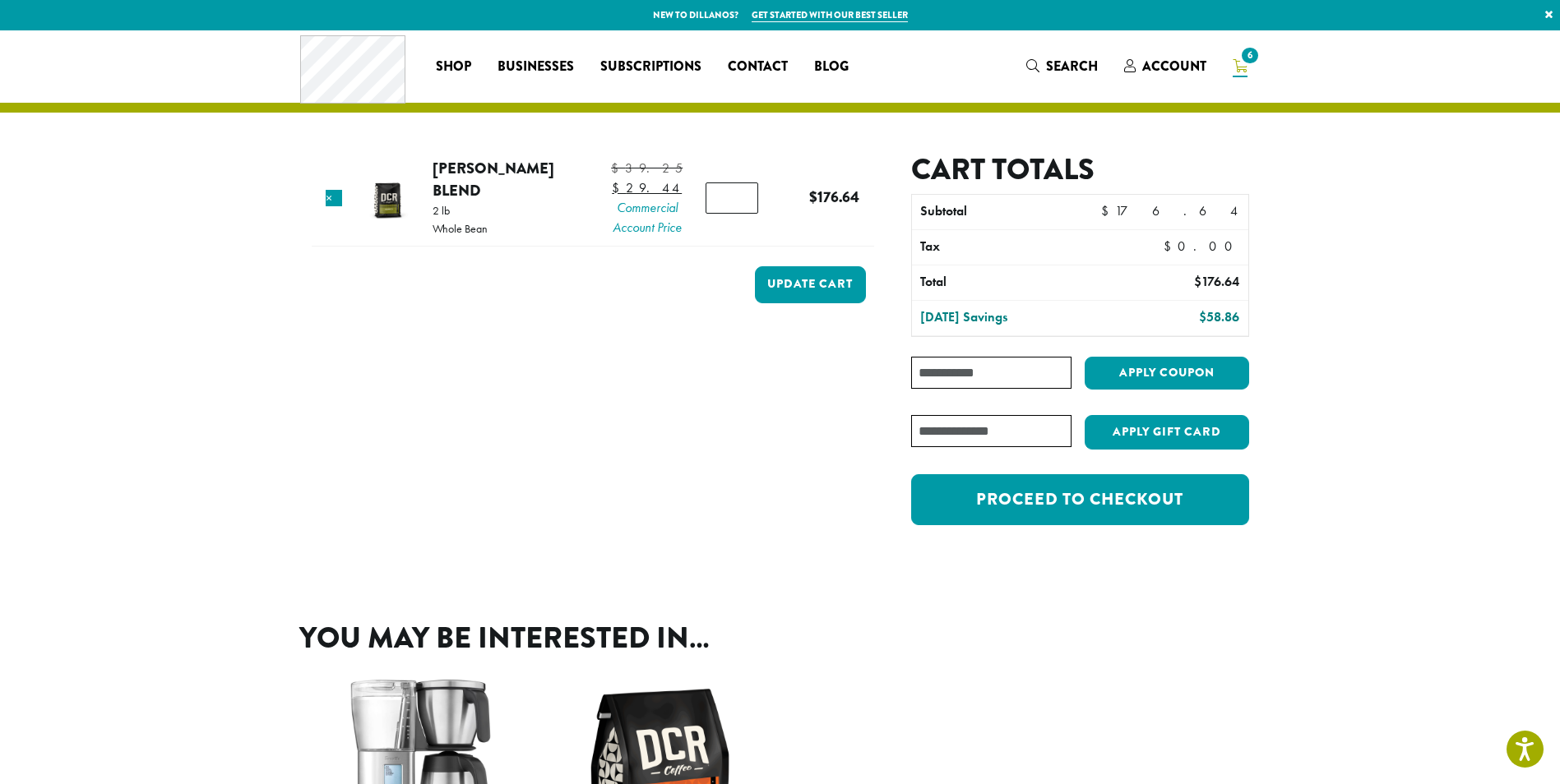
type input "**"
click at [745, 212] on input "**" at bounding box center [731, 198] width 52 height 31
click at [826, 303] on button "Update cart" at bounding box center [810, 285] width 111 height 37
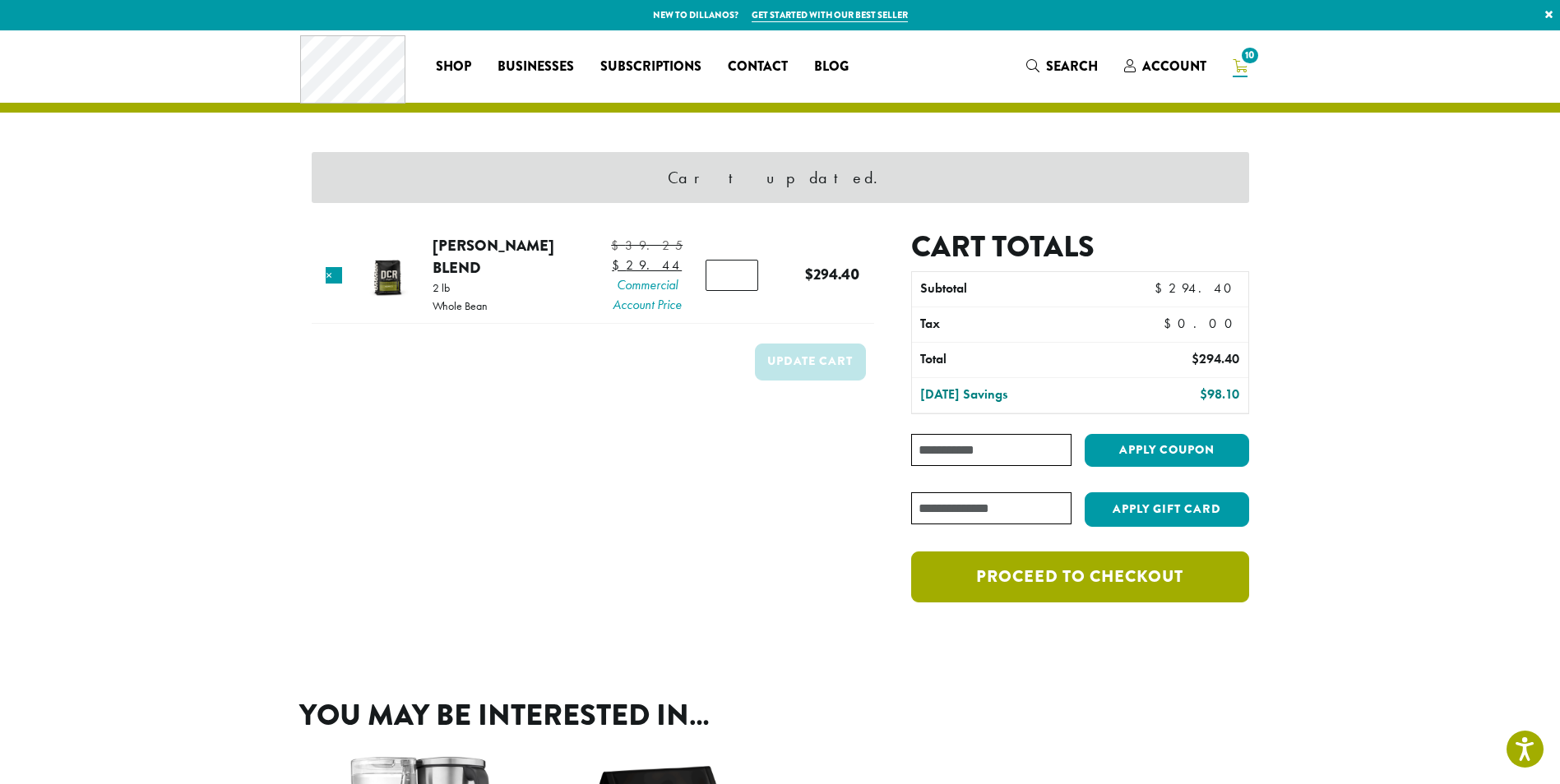
click at [1108, 575] on link "Proceed to checkout" at bounding box center [1079, 577] width 337 height 51
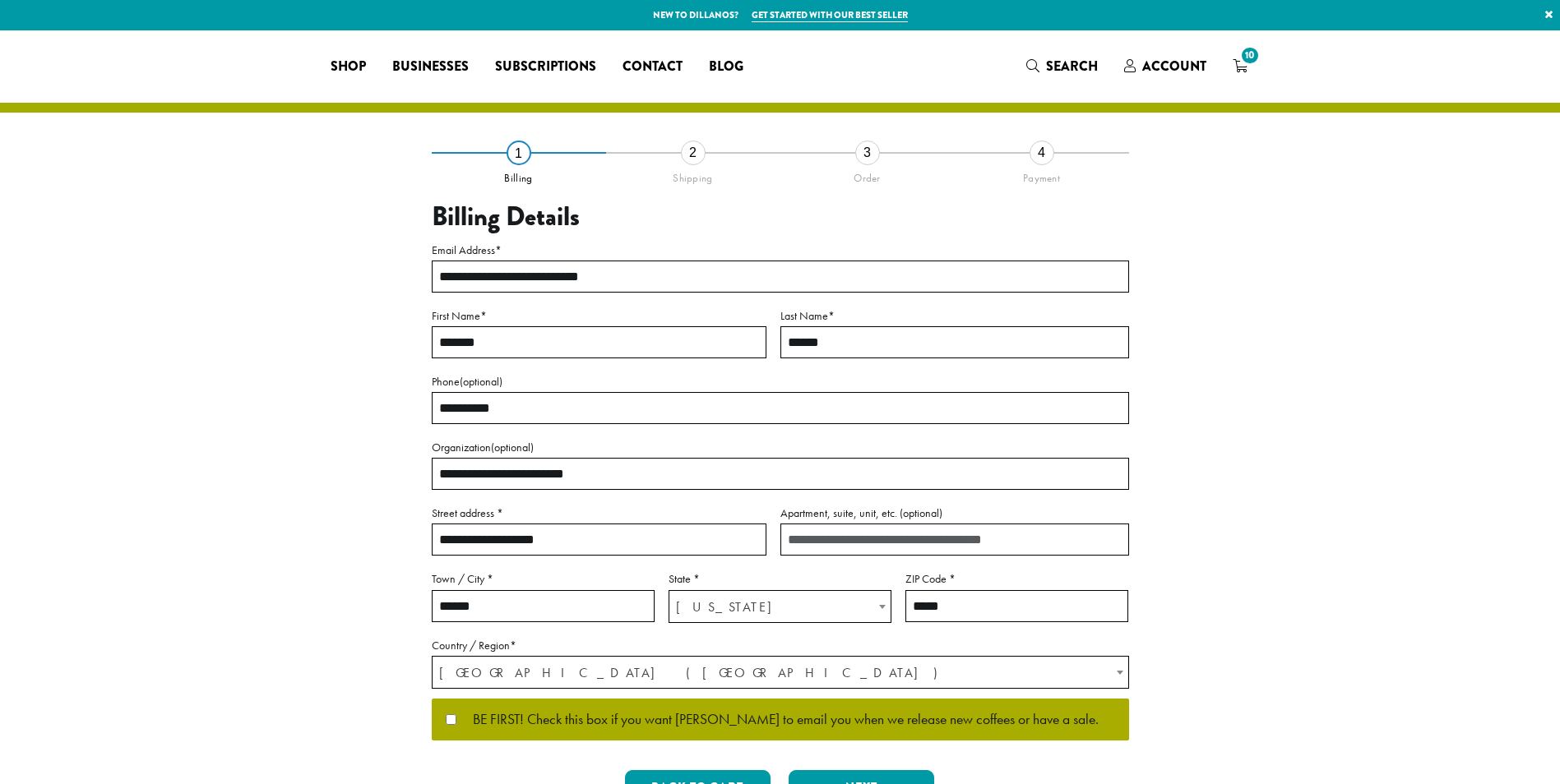
select select "**"
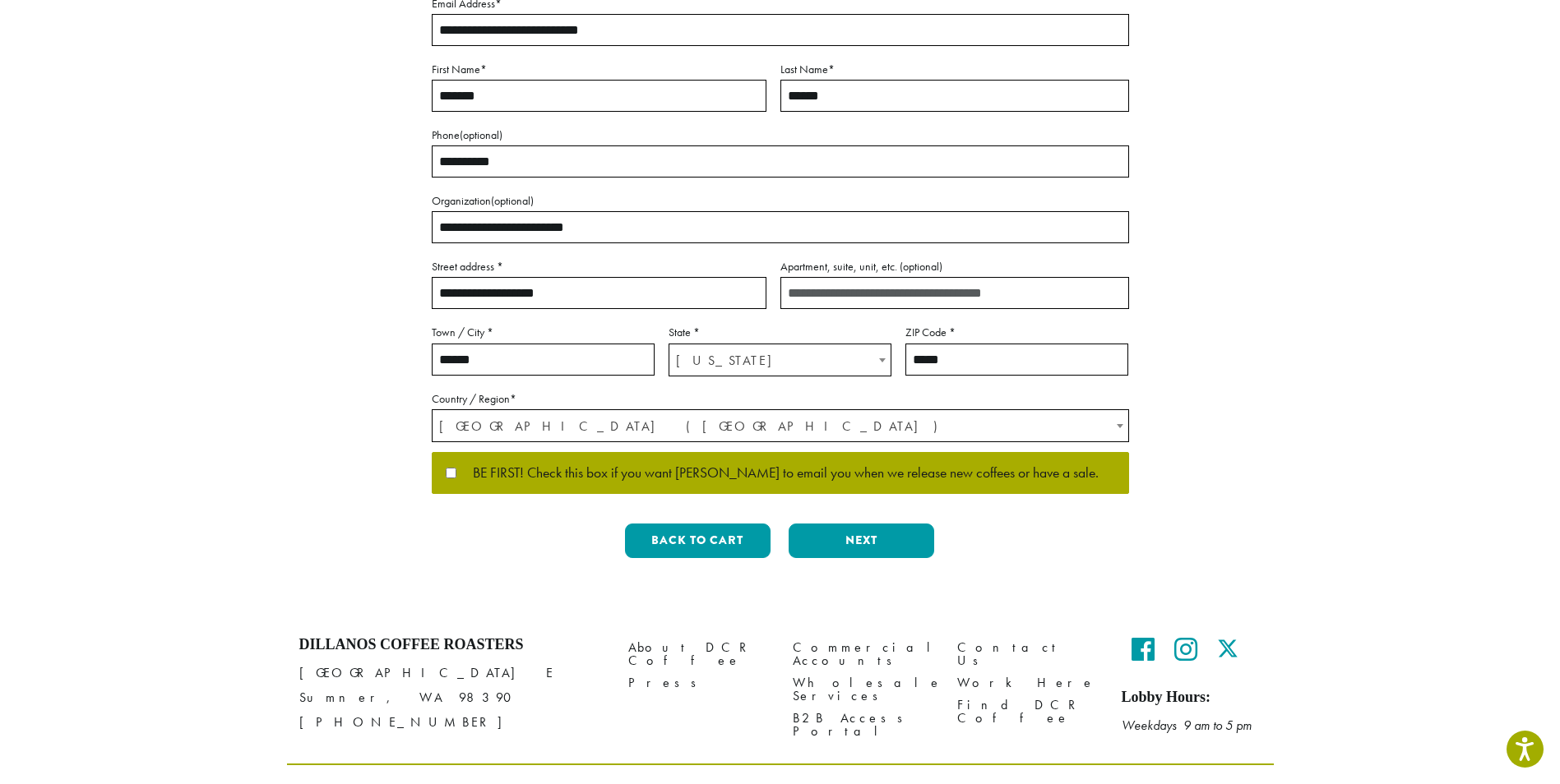
scroll to position [284, 0]
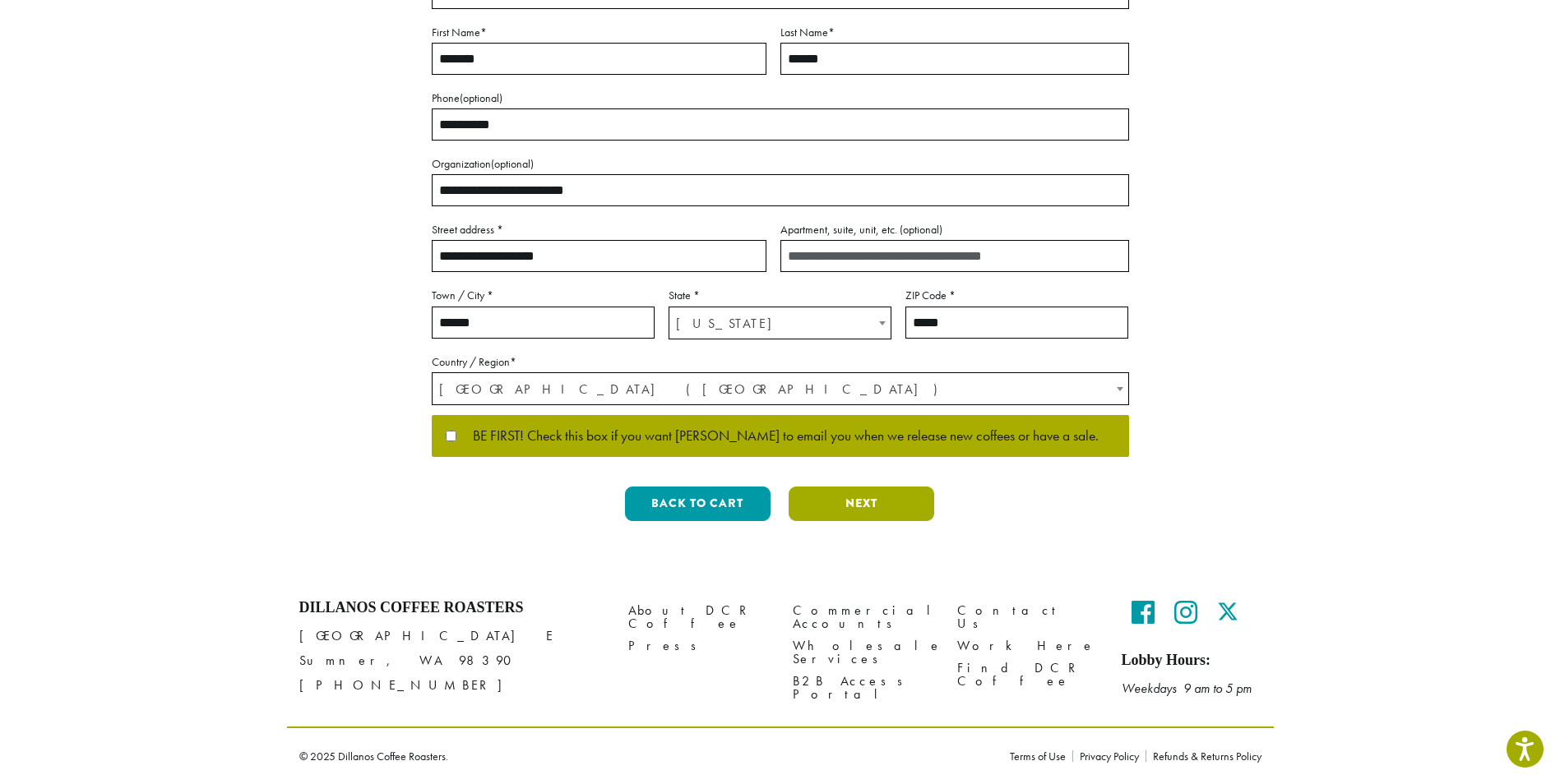
click at [874, 504] on button "Next" at bounding box center [861, 504] width 146 height 35
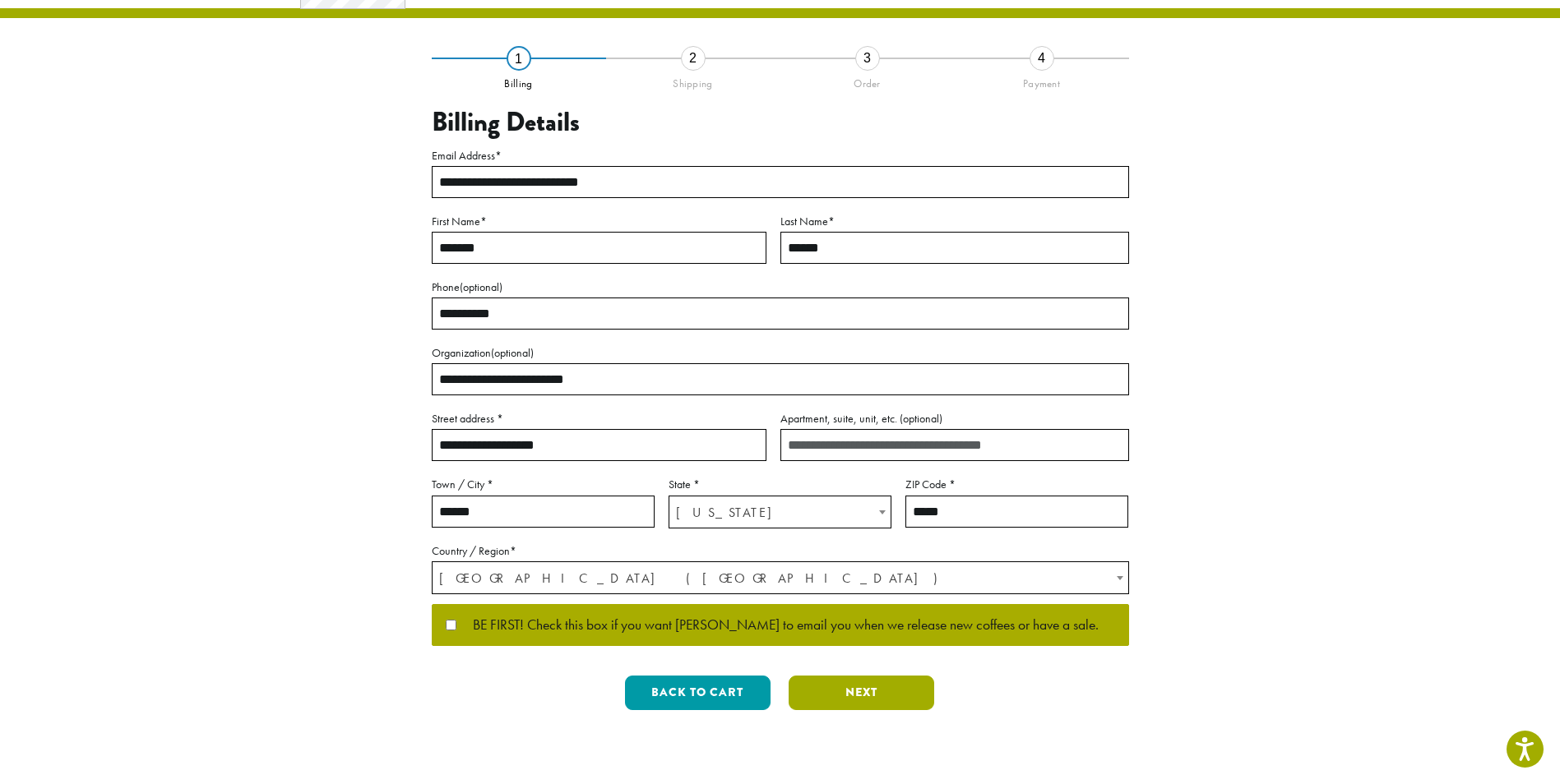
scroll to position [0, 0]
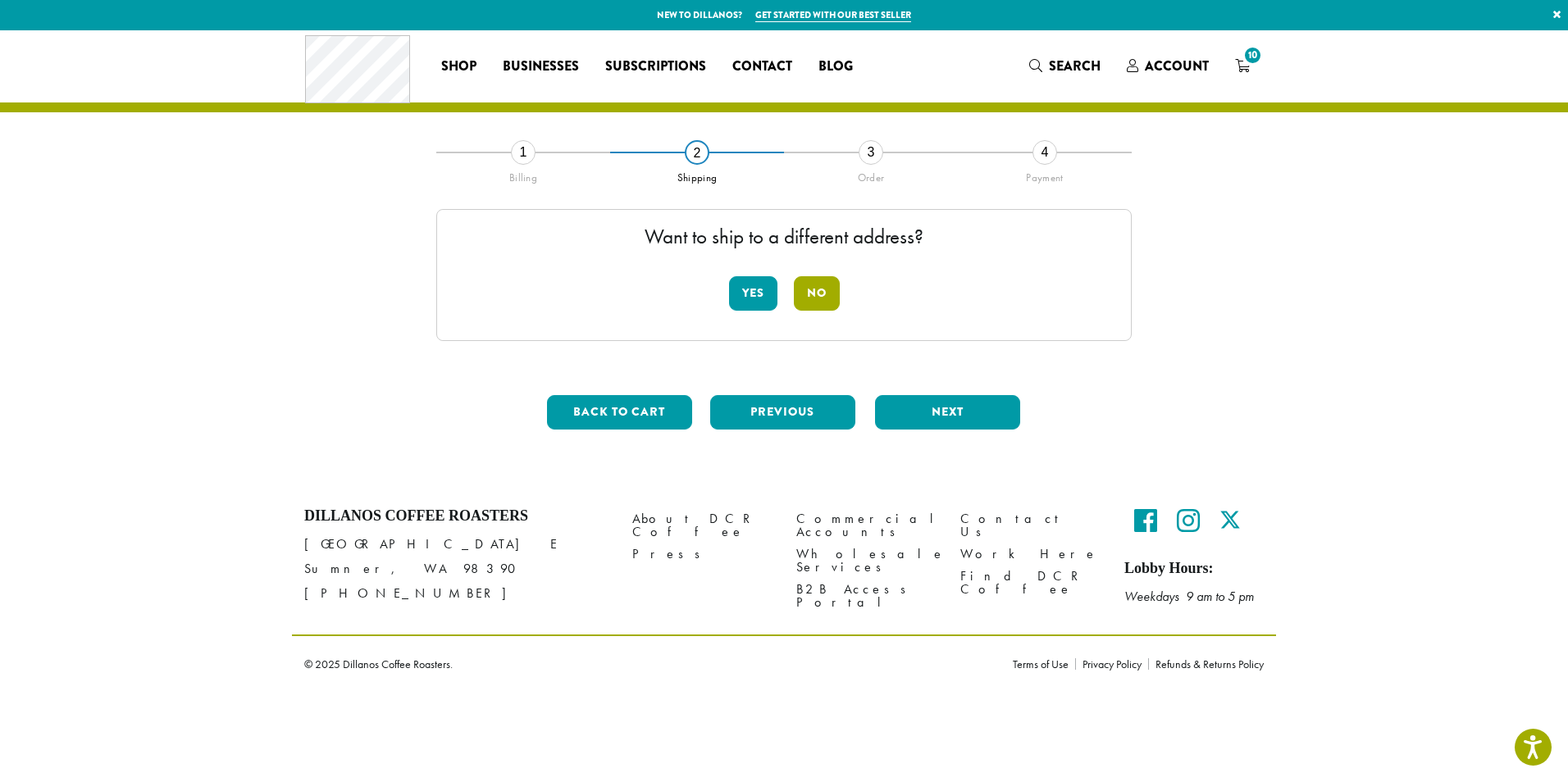
click at [816, 287] on button "No" at bounding box center [817, 294] width 46 height 35
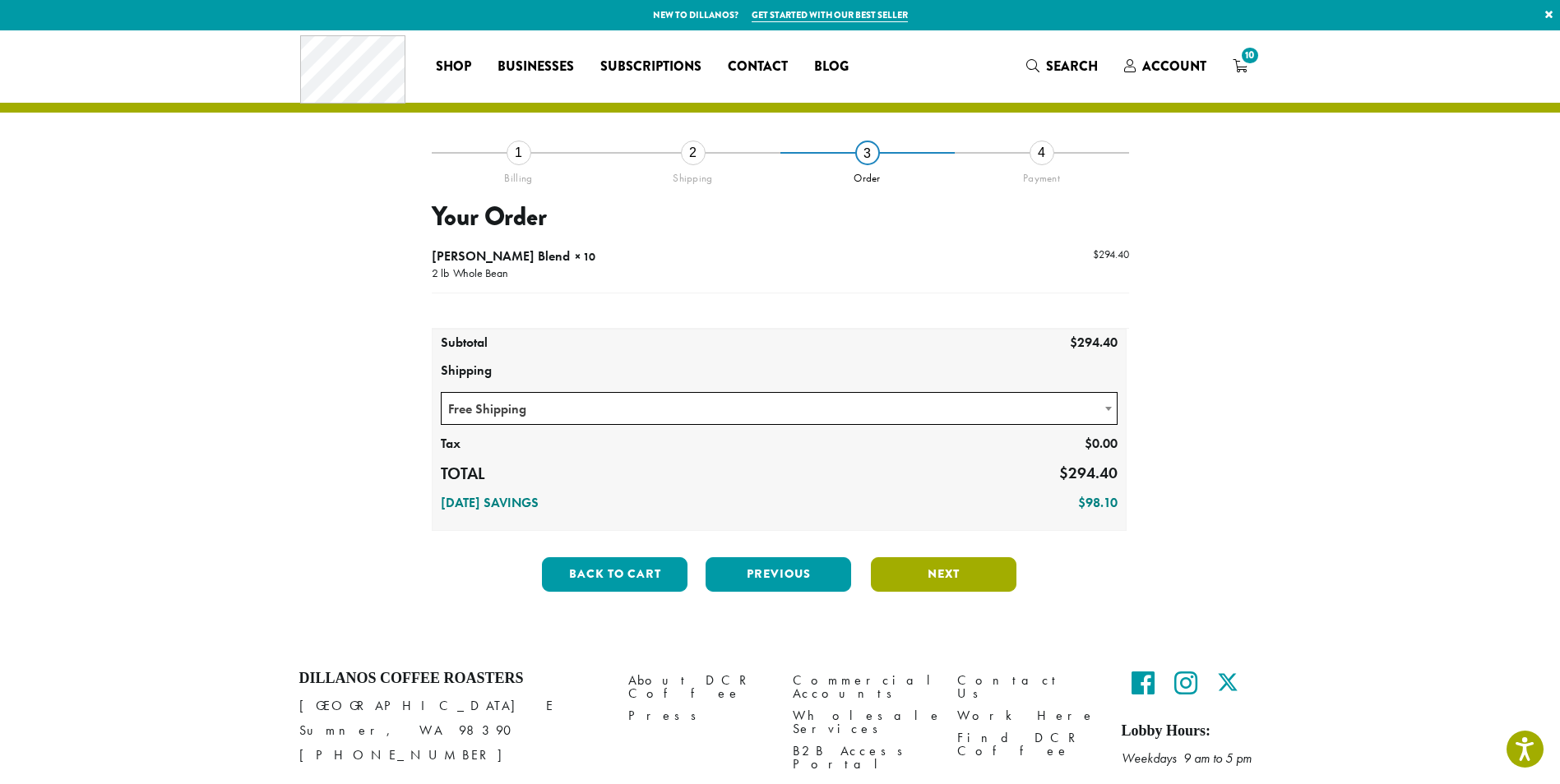
click at [957, 566] on button "Next" at bounding box center [943, 575] width 146 height 35
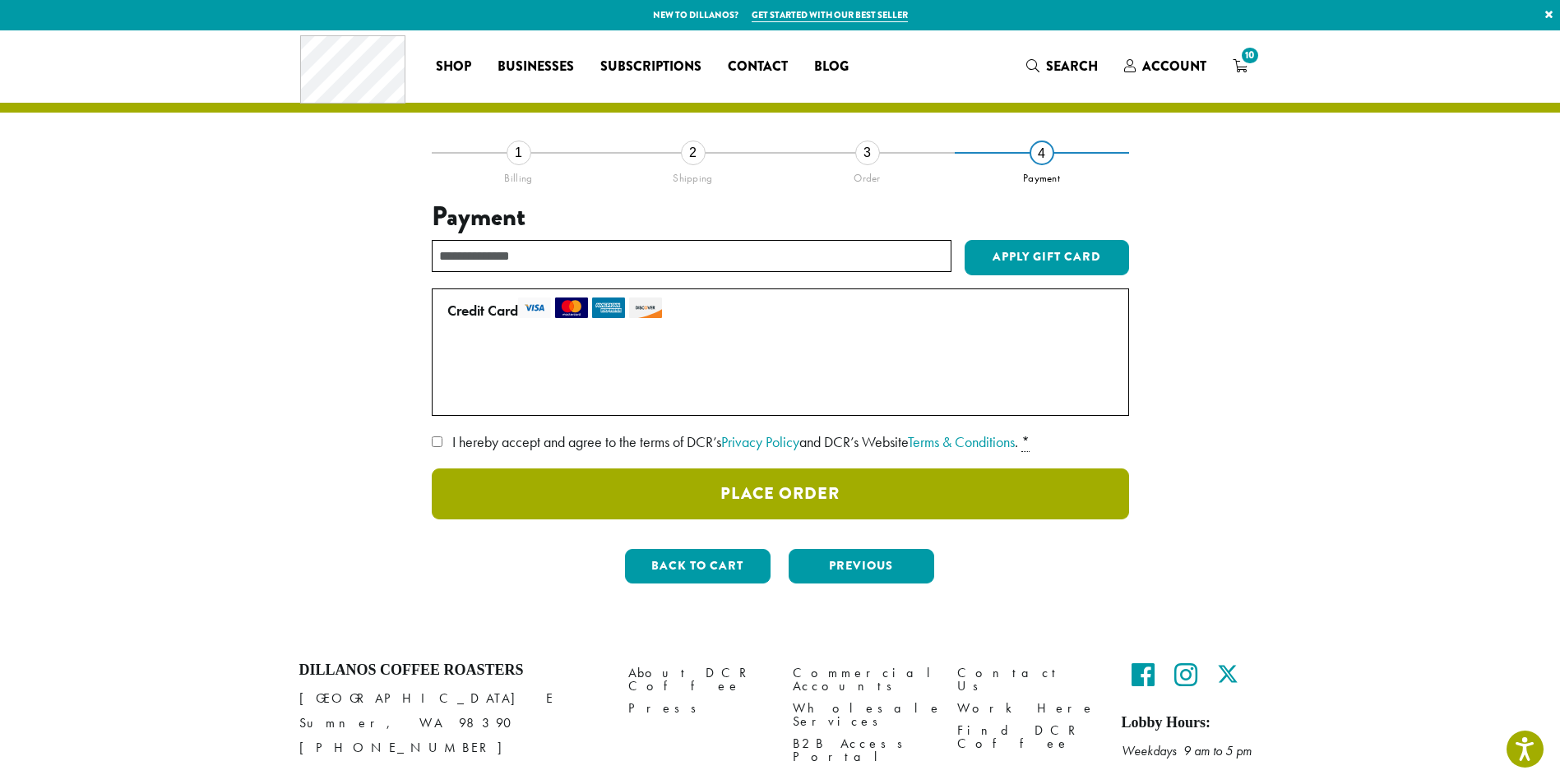
click at [828, 496] on button "Place Order" at bounding box center [780, 494] width 697 height 51
